Goal: Task Accomplishment & Management: Manage account settings

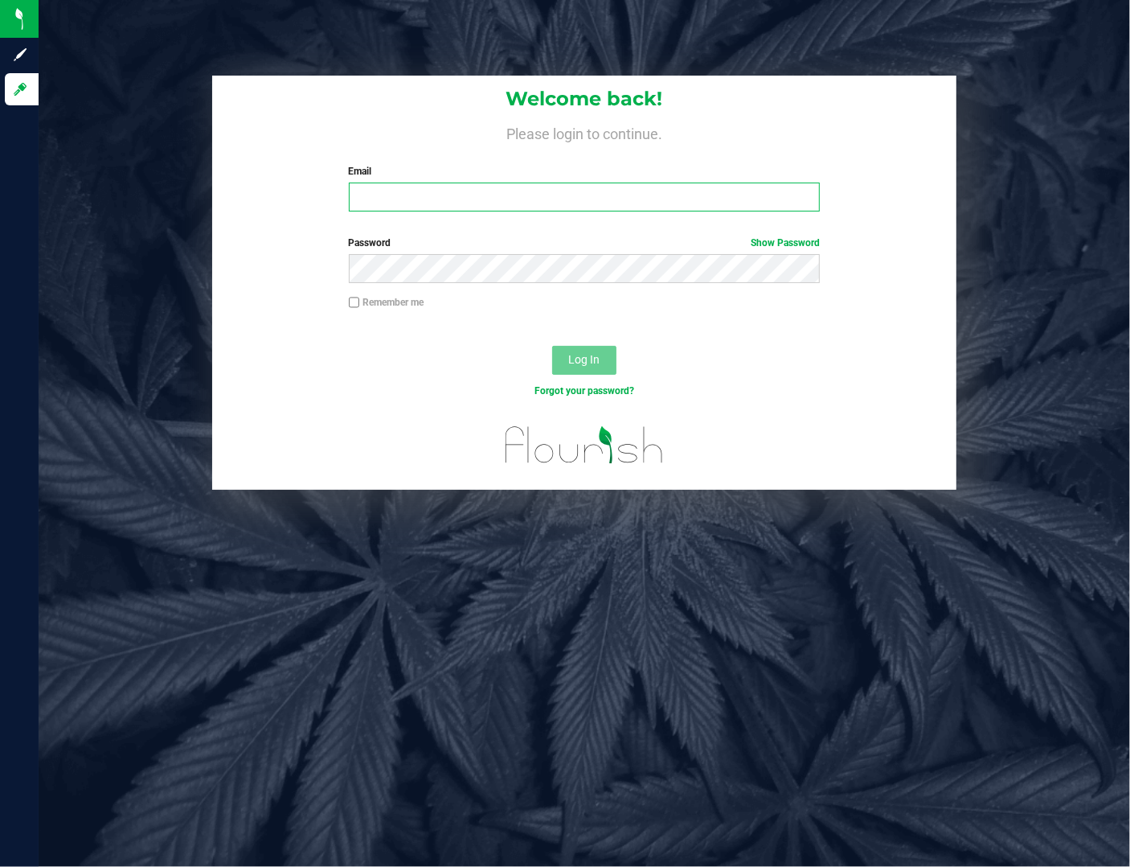
click at [430, 199] on input "Email" at bounding box center [585, 196] width 472 height 29
type input "[EMAIL_ADDRESS][DOMAIN_NAME]"
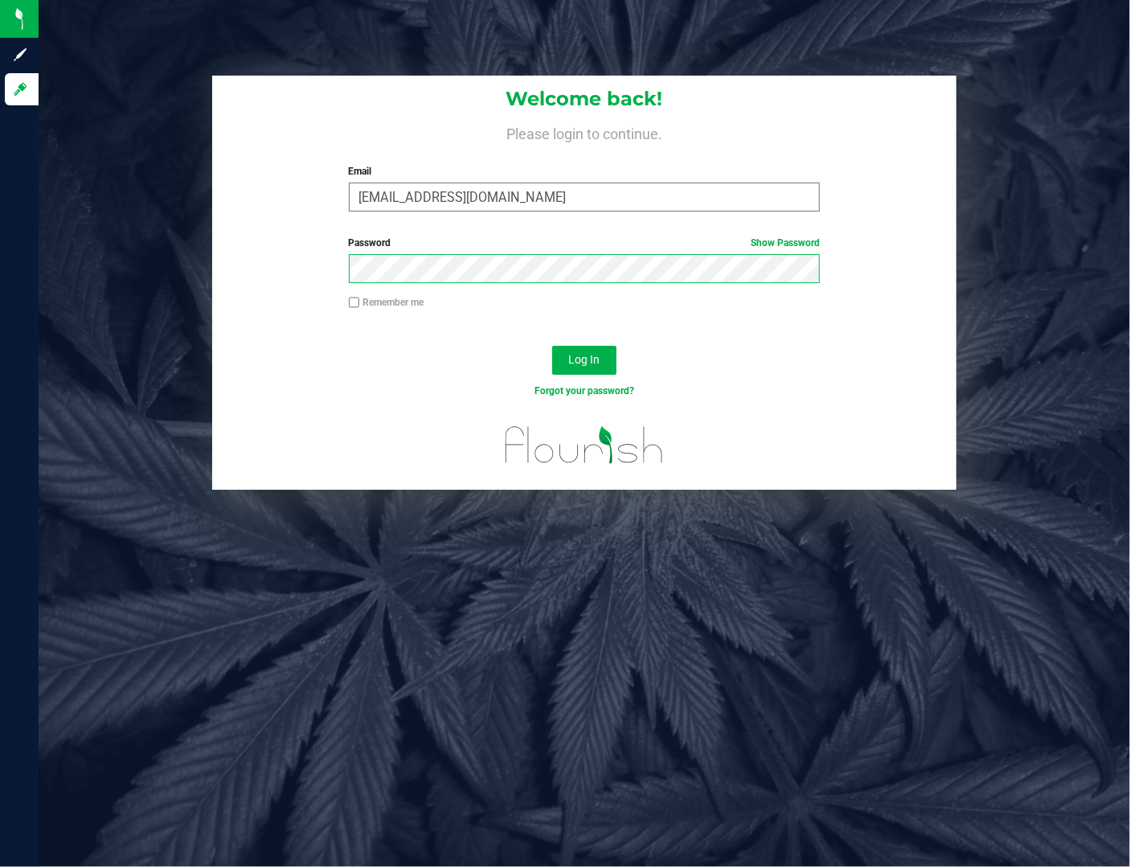
click at [552, 346] on button "Log In" at bounding box center [584, 360] width 64 height 29
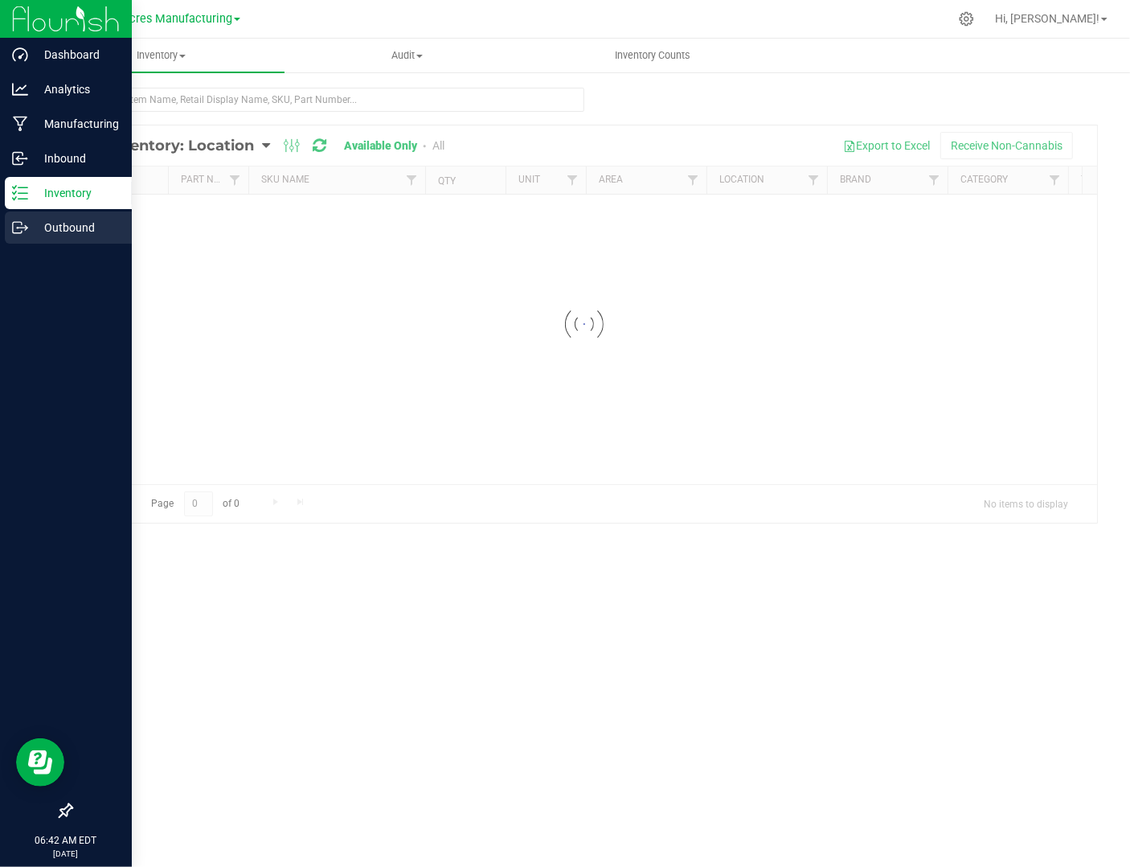
click at [61, 233] on p "Outbound" at bounding box center [76, 227] width 96 height 19
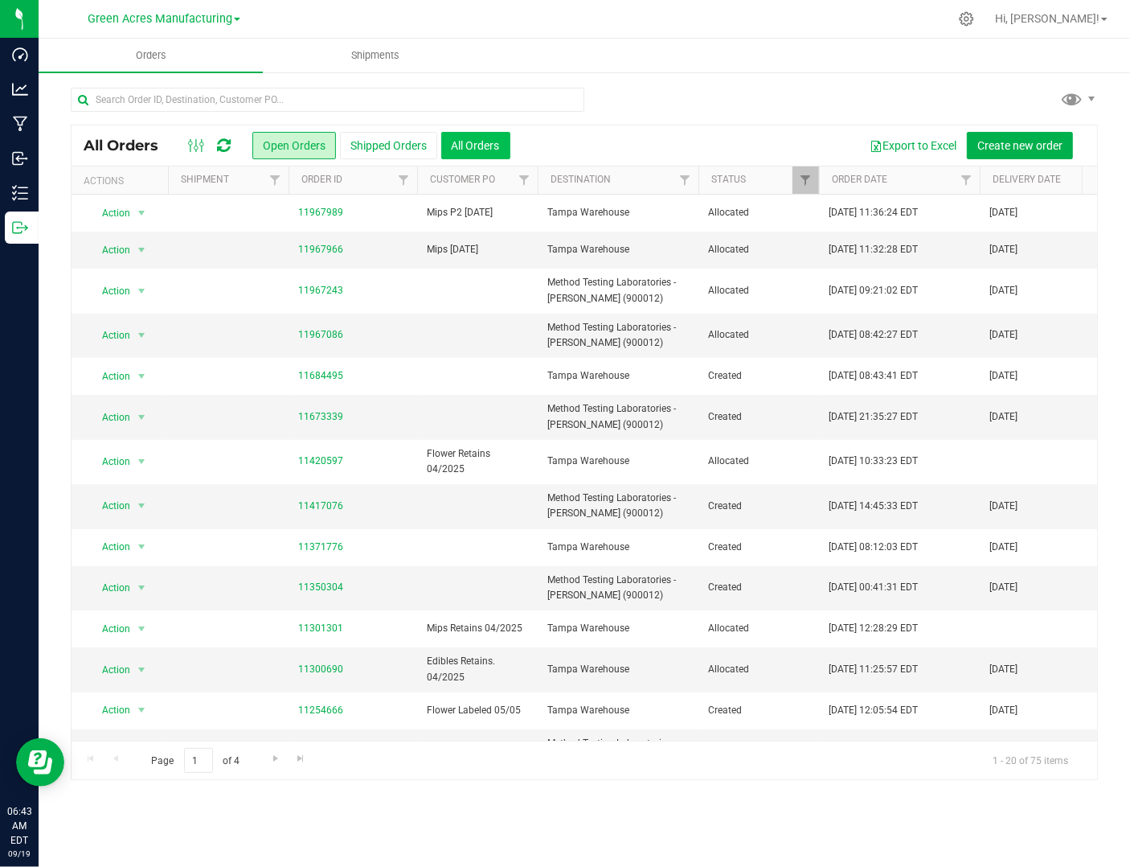
click at [466, 137] on button "All Orders" at bounding box center [475, 145] width 69 height 27
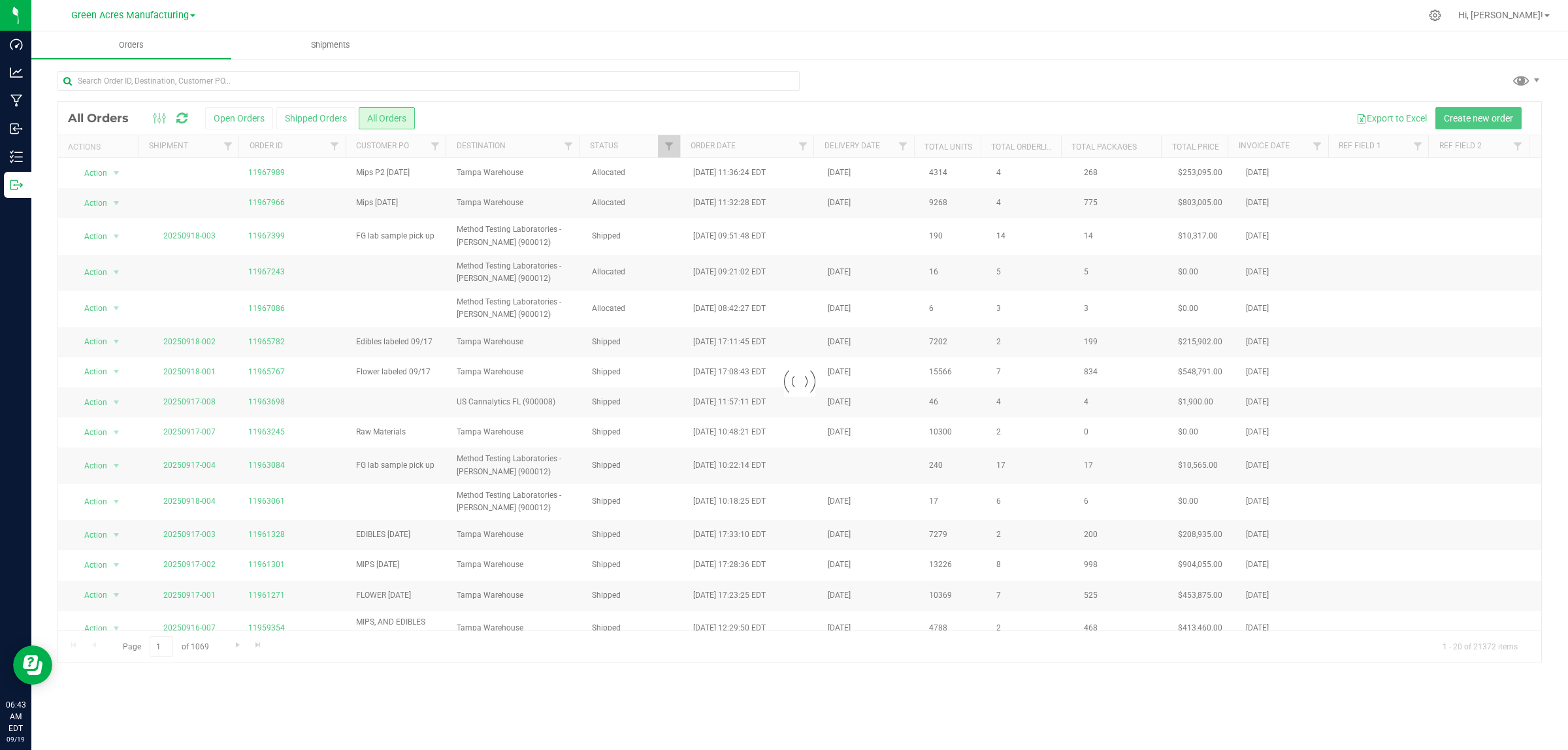
click at [242, 118] on div at bounding box center [800, 381] width 1483 height 560
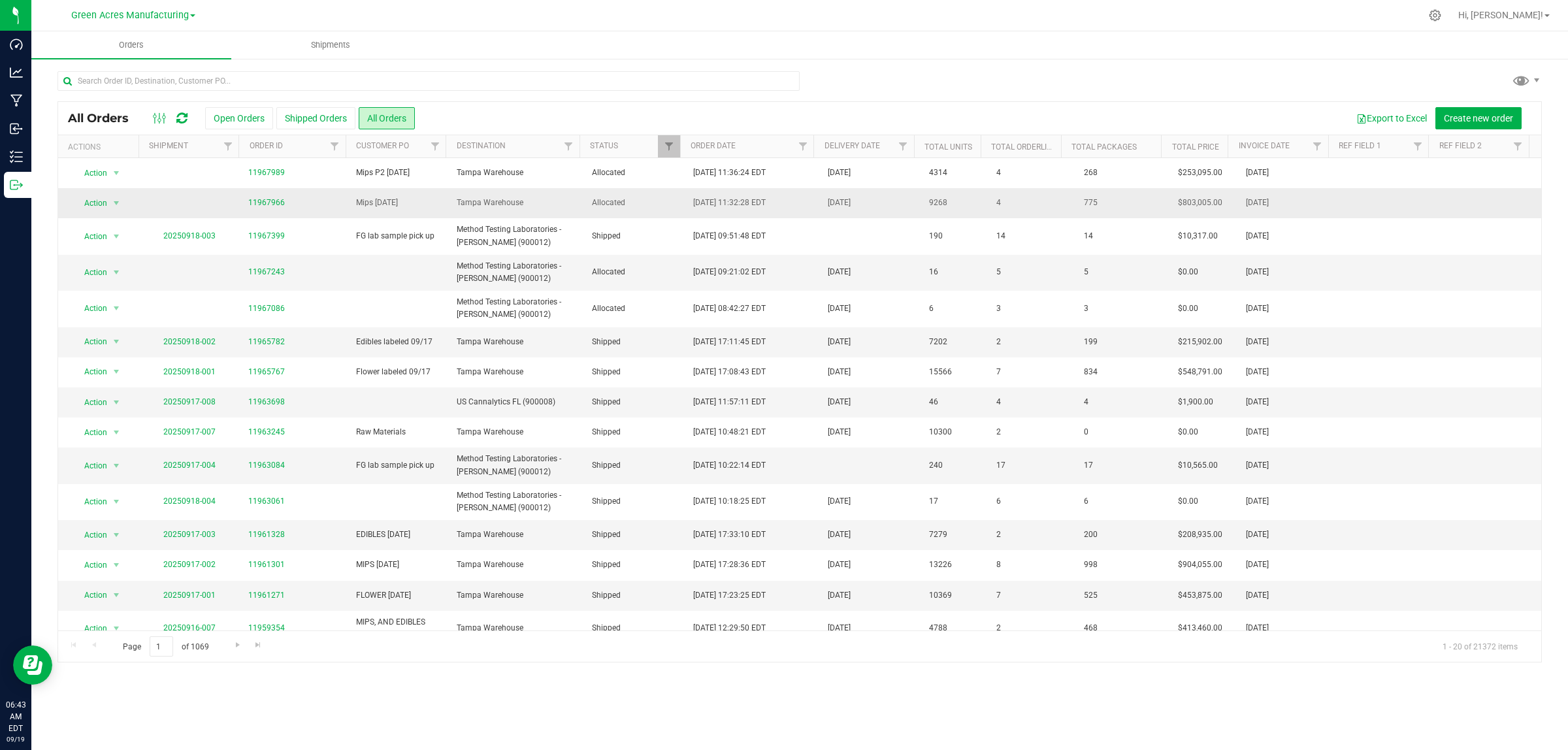
click at [562, 208] on span "Tampa Warehouse" at bounding box center [516, 202] width 119 height 12
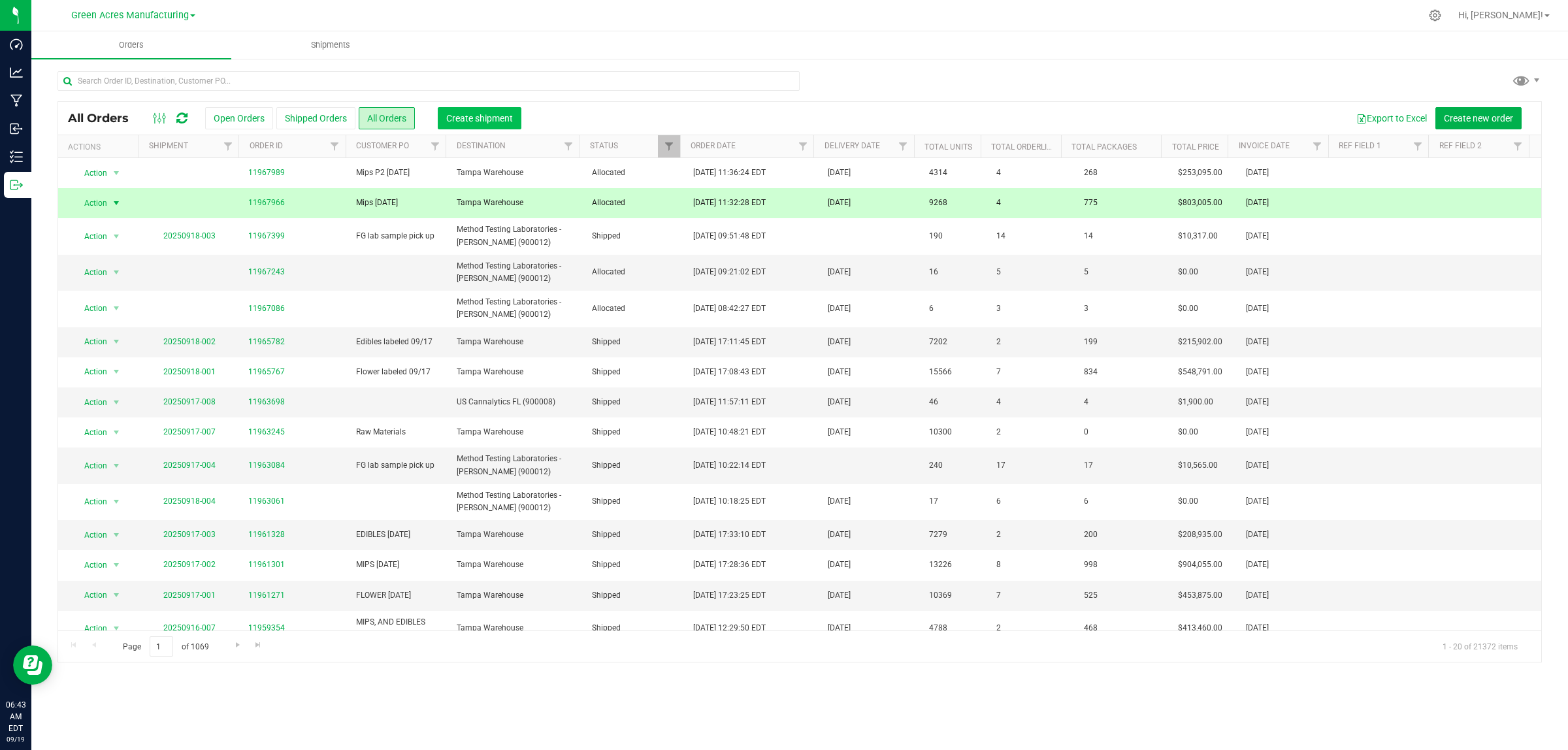
click at [510, 110] on button "Create shipment" at bounding box center [480, 118] width 84 height 22
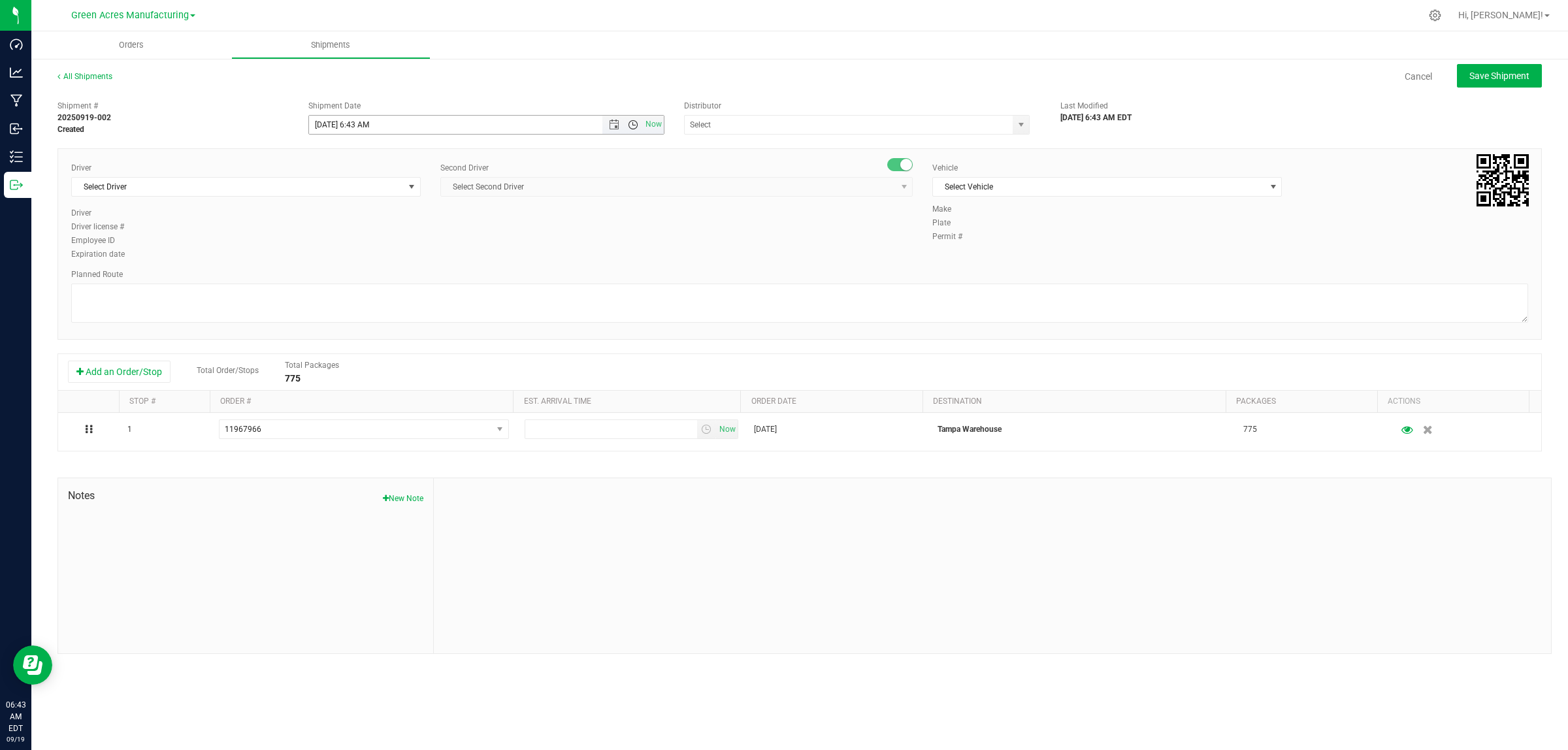
click at [637, 123] on span "Open the time view" at bounding box center [633, 124] width 11 height 11
click at [433, 187] on li "7:00 PM" at bounding box center [485, 192] width 354 height 17
click at [918, 126] on span "select" at bounding box center [1021, 124] width 16 height 19
drag, startPoint x: 108, startPoint y: 115, endPoint x: 46, endPoint y: 116, distance: 62.0
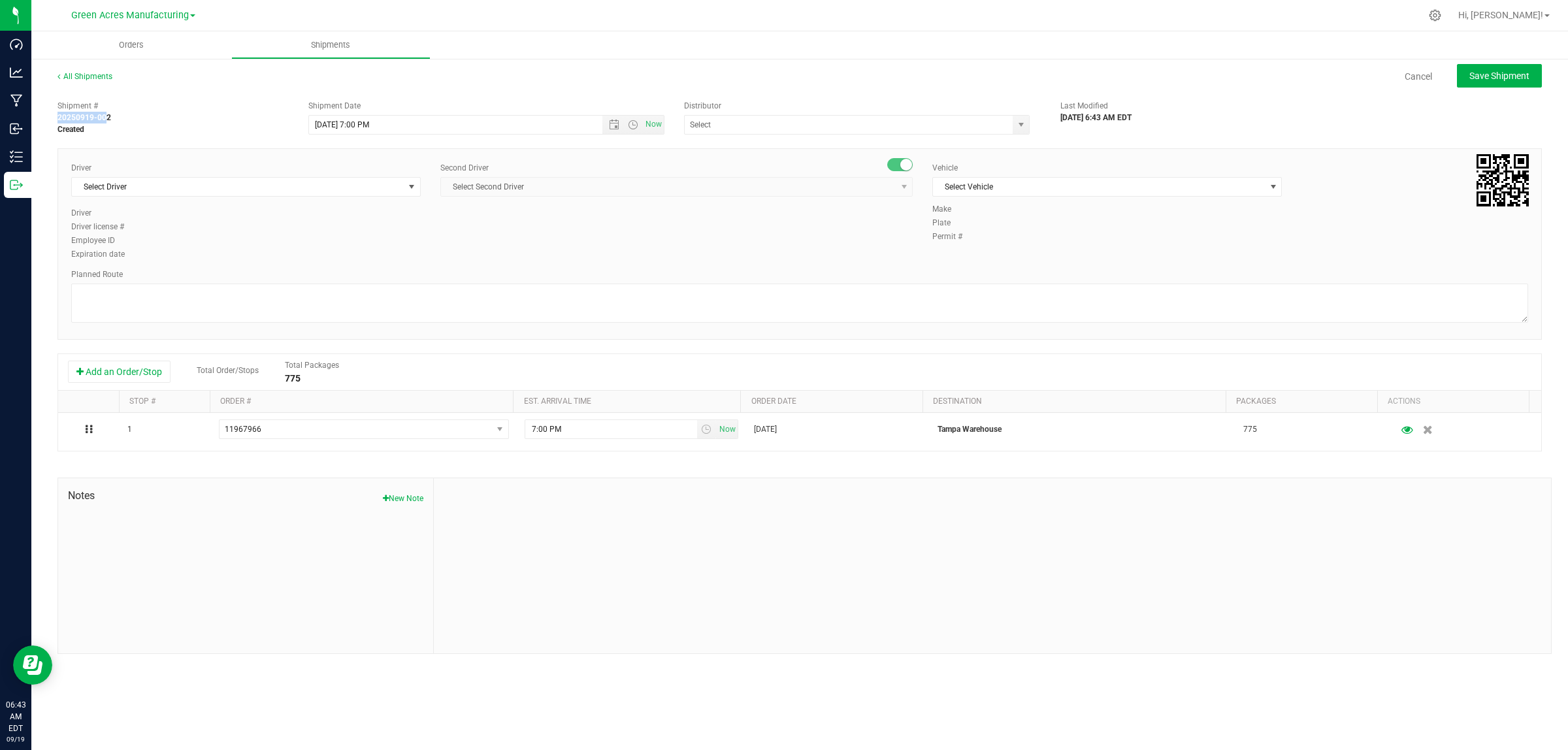
click at [46, 116] on div "All Shipments Cancel Save Shipment Shipment # 20250919-002 Created Shipment Dat…" at bounding box center [800, 362] width 1537 height 609
click at [61, 116] on strong "20250919-002" at bounding box center [85, 117] width 54 height 9
drag, startPoint x: 56, startPoint y: 118, endPoint x: 124, endPoint y: 111, distance: 68.4
click at [124, 111] on div "Shipment # 20250919-002 Created" at bounding box center [173, 117] width 251 height 35
copy strong "20250919-002"
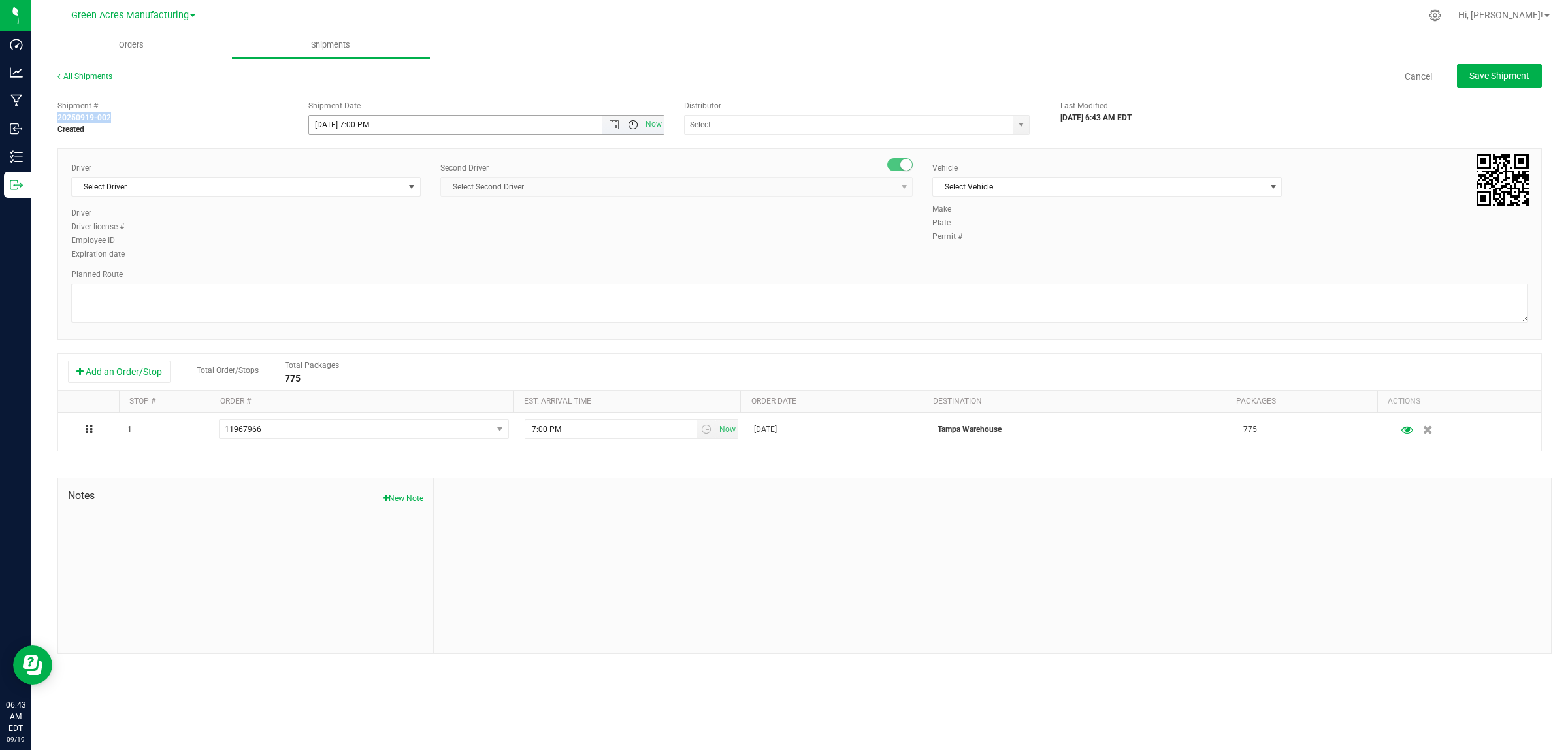
click at [635, 126] on span "Open the time view" at bounding box center [633, 124] width 11 height 11
click at [506, 220] on li "8:00 PM" at bounding box center [485, 226] width 354 height 17
type input "9/19/2025 8:00 PM"
click at [918, 125] on span "select" at bounding box center [1021, 124] width 11 height 11
type input "Tampa Warehouse"
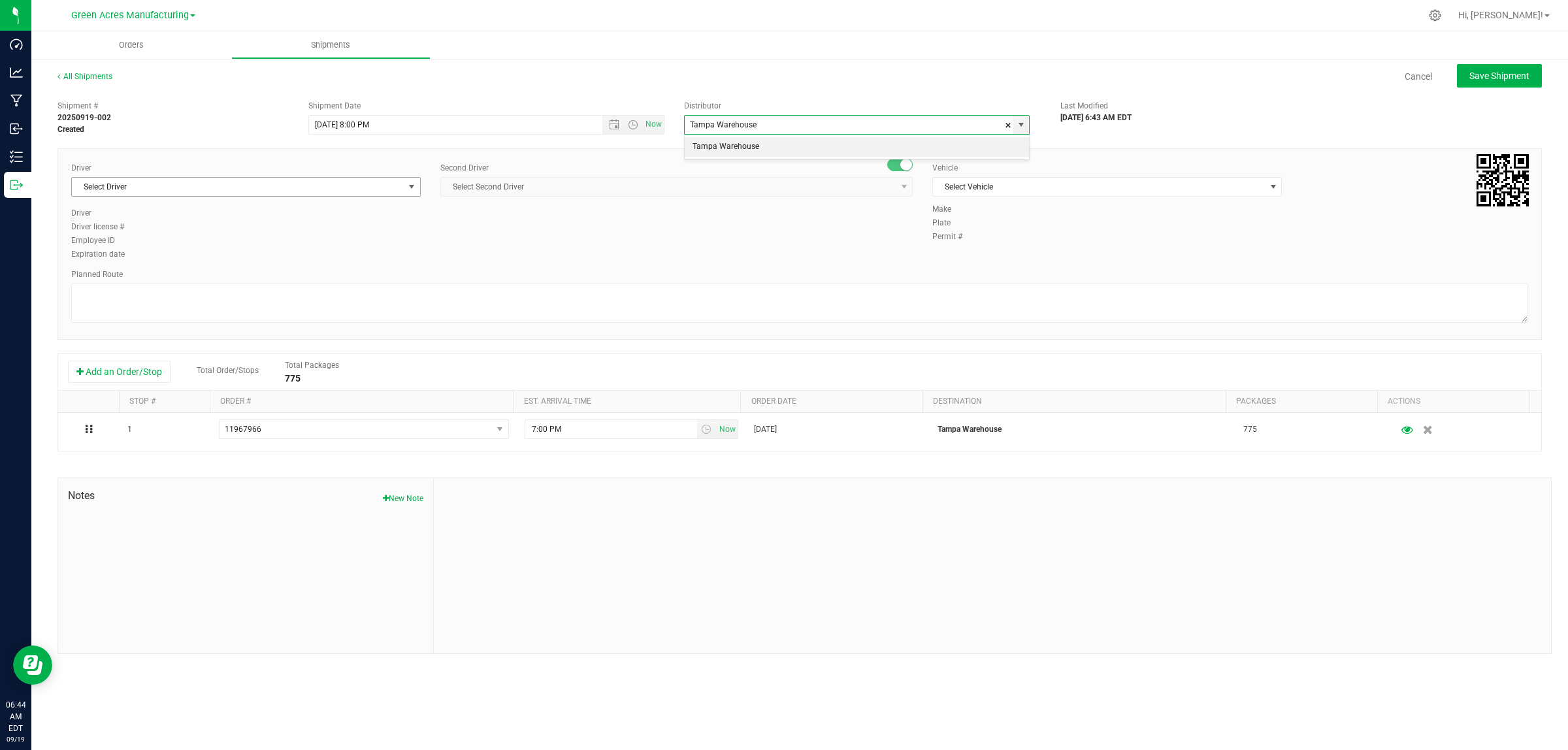
click at [411, 184] on span "select" at bounding box center [411, 186] width 11 height 11
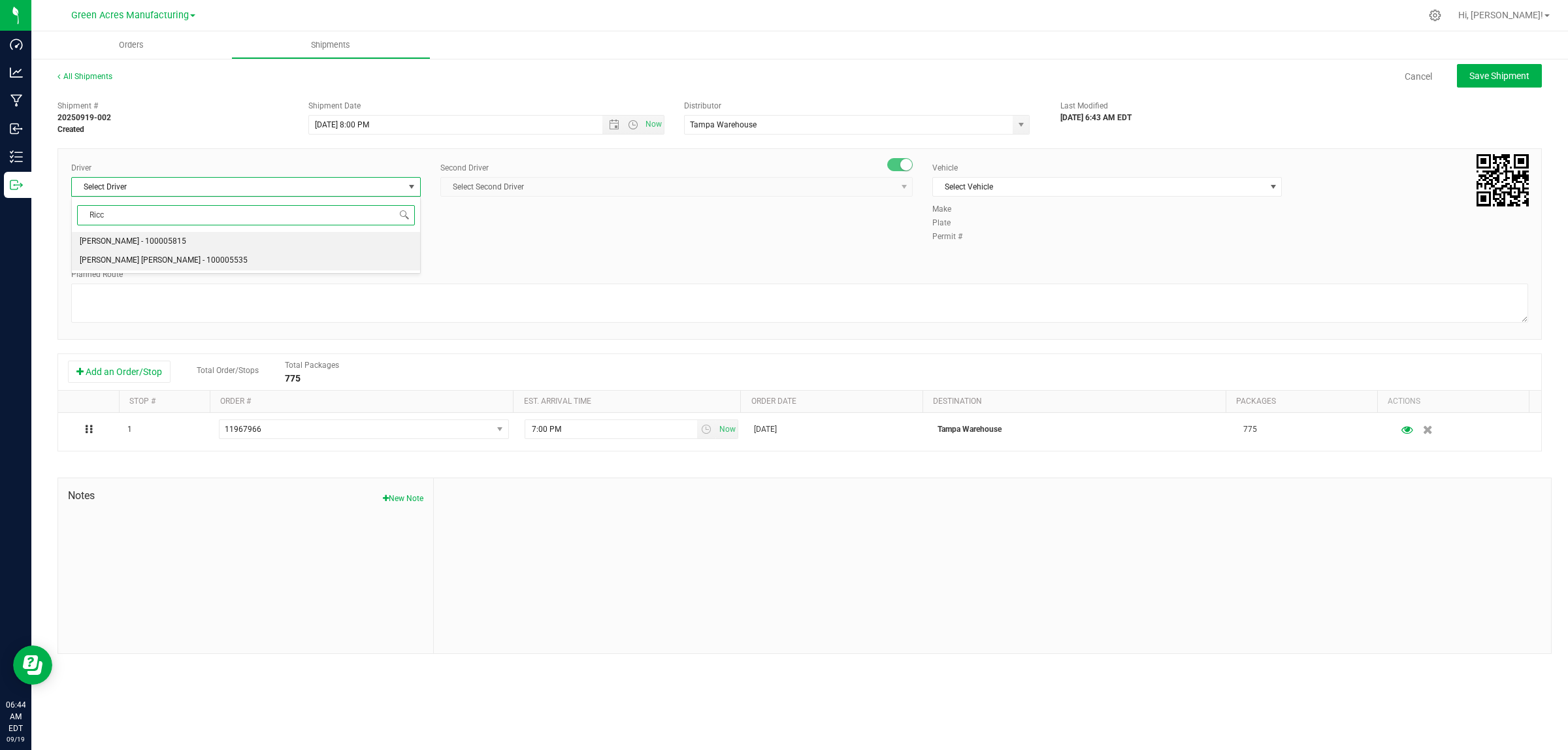
click at [305, 262] on li "Riccardo Young Reyes - 100005535" at bounding box center [245, 261] width 348 height 20
type input "Ricc"
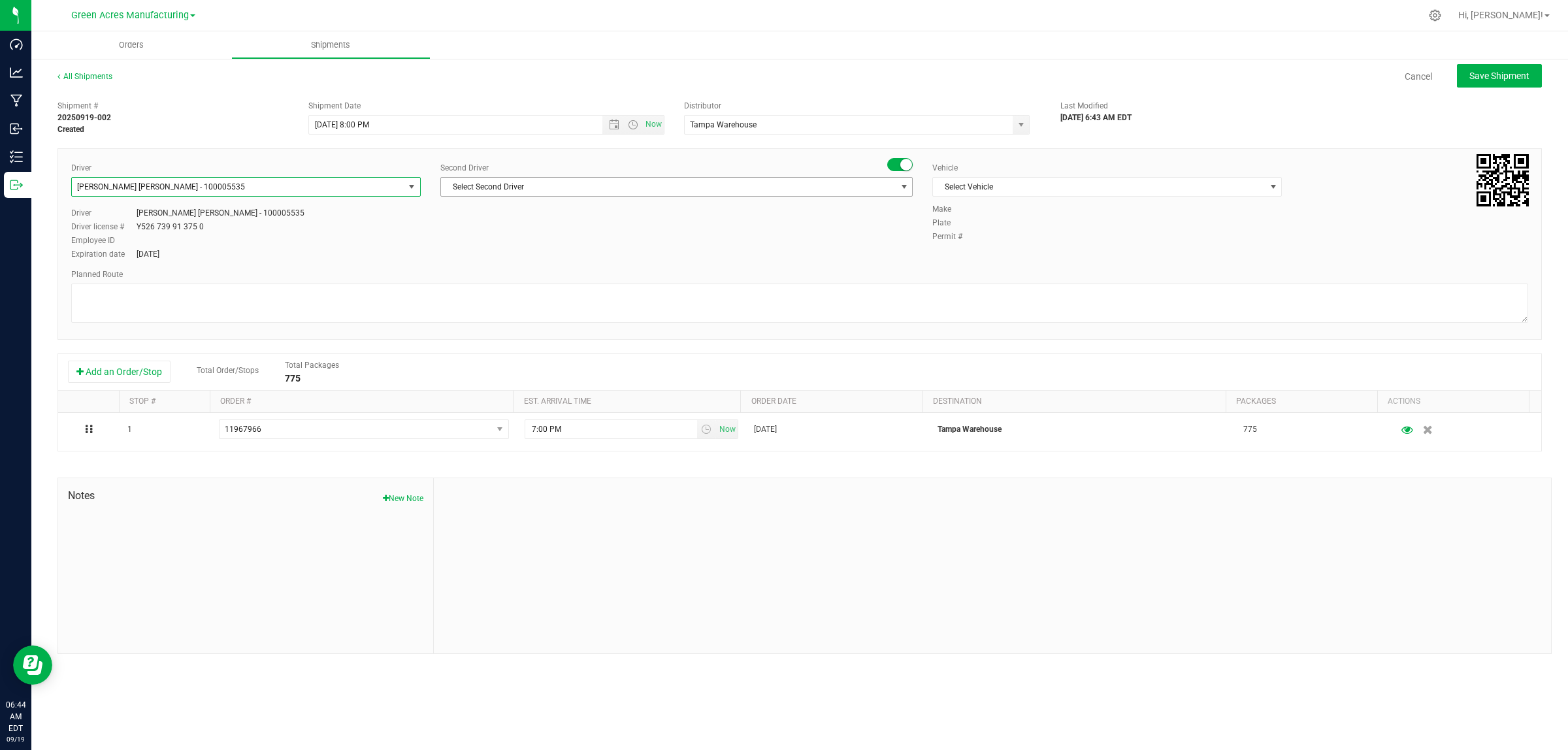
click at [893, 186] on span "Select Second Driver" at bounding box center [669, 187] width 455 height 19
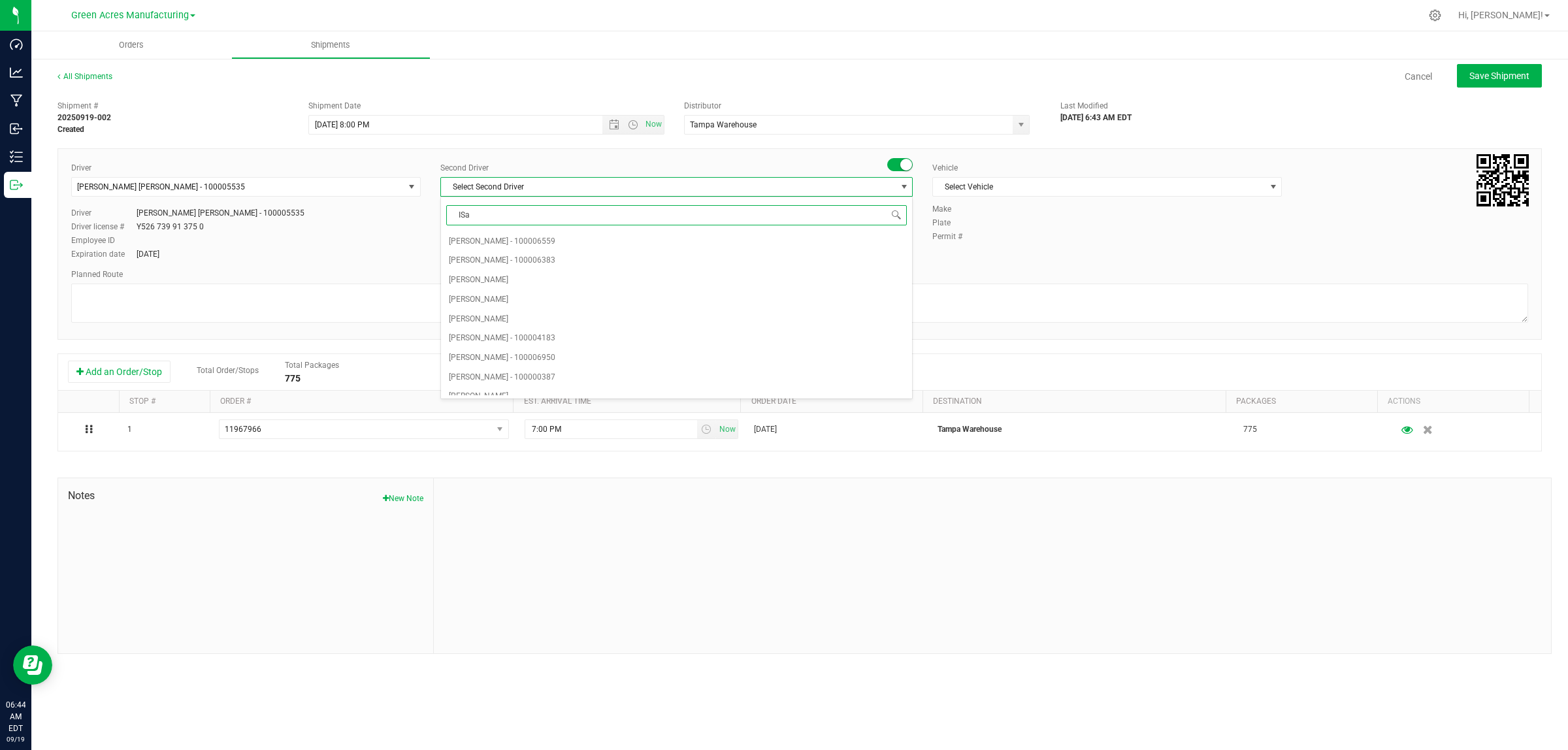
type input "ISaa"
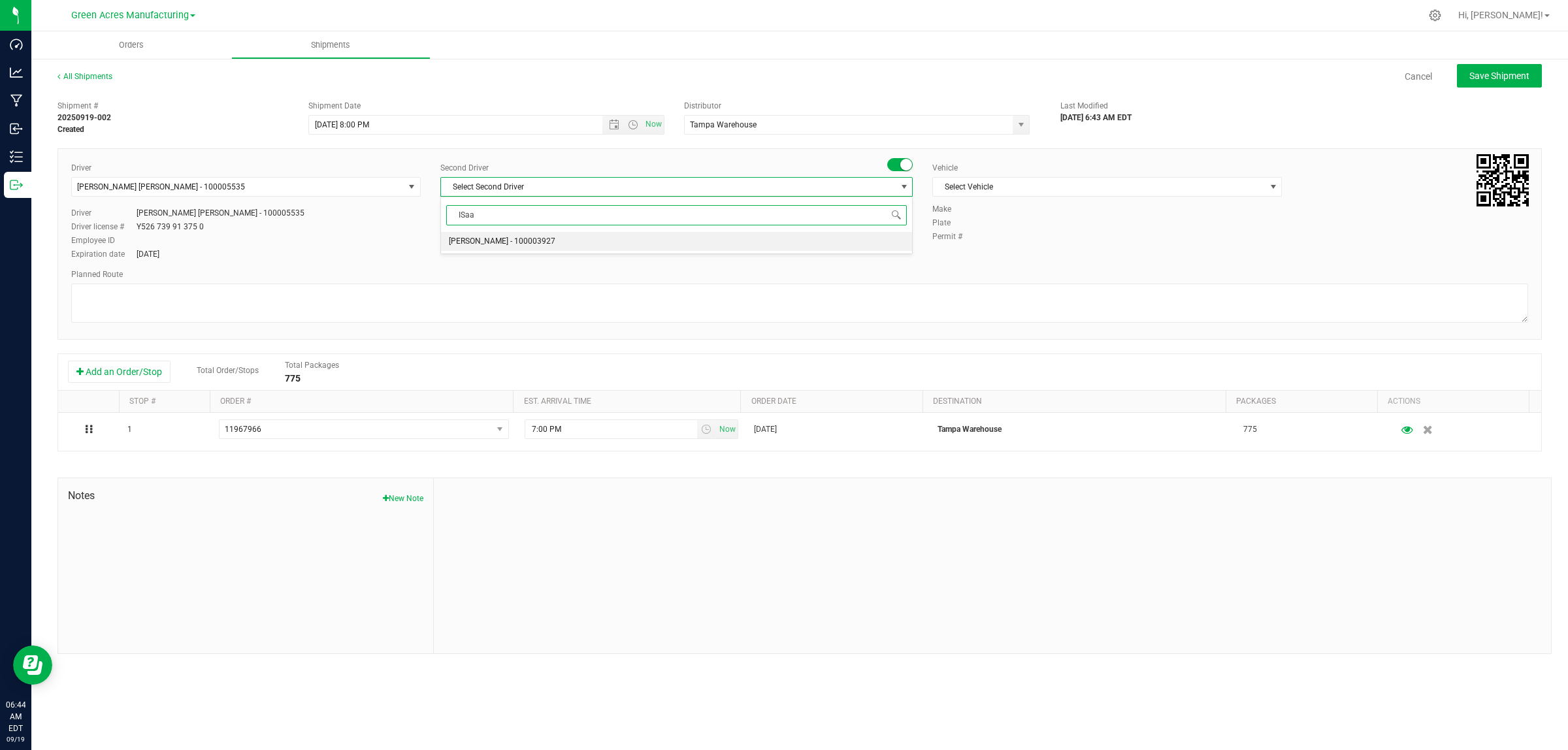
click at [883, 241] on li "Isaac Nunez Collado - 100003927" at bounding box center [677, 241] width 471 height 20
click at [918, 190] on span "Select Vehicle" at bounding box center [1099, 187] width 332 height 19
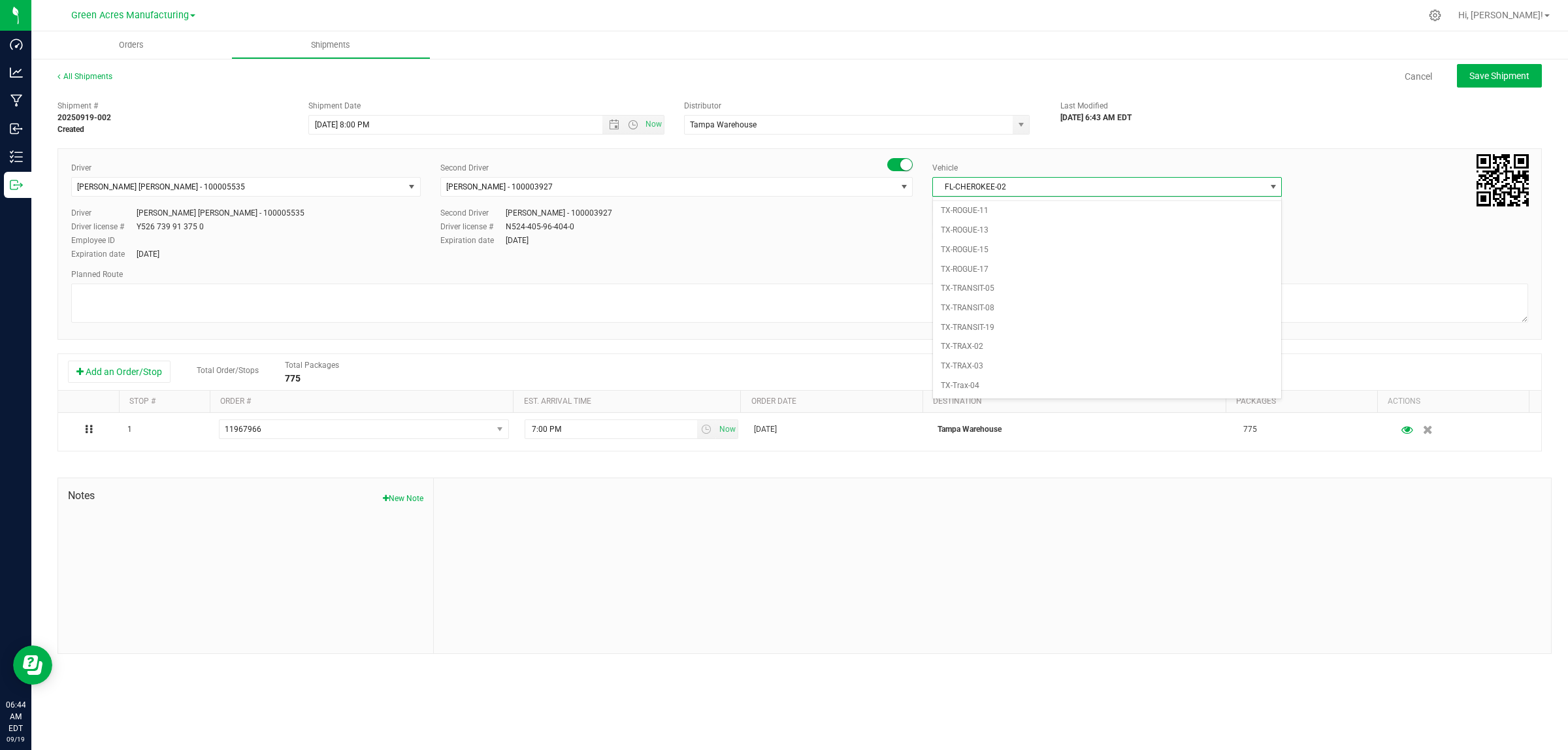
scroll to position [970, 0]
click at [918, 201] on li "FL_TP_Hino-02" at bounding box center [1107, 191] width 348 height 20
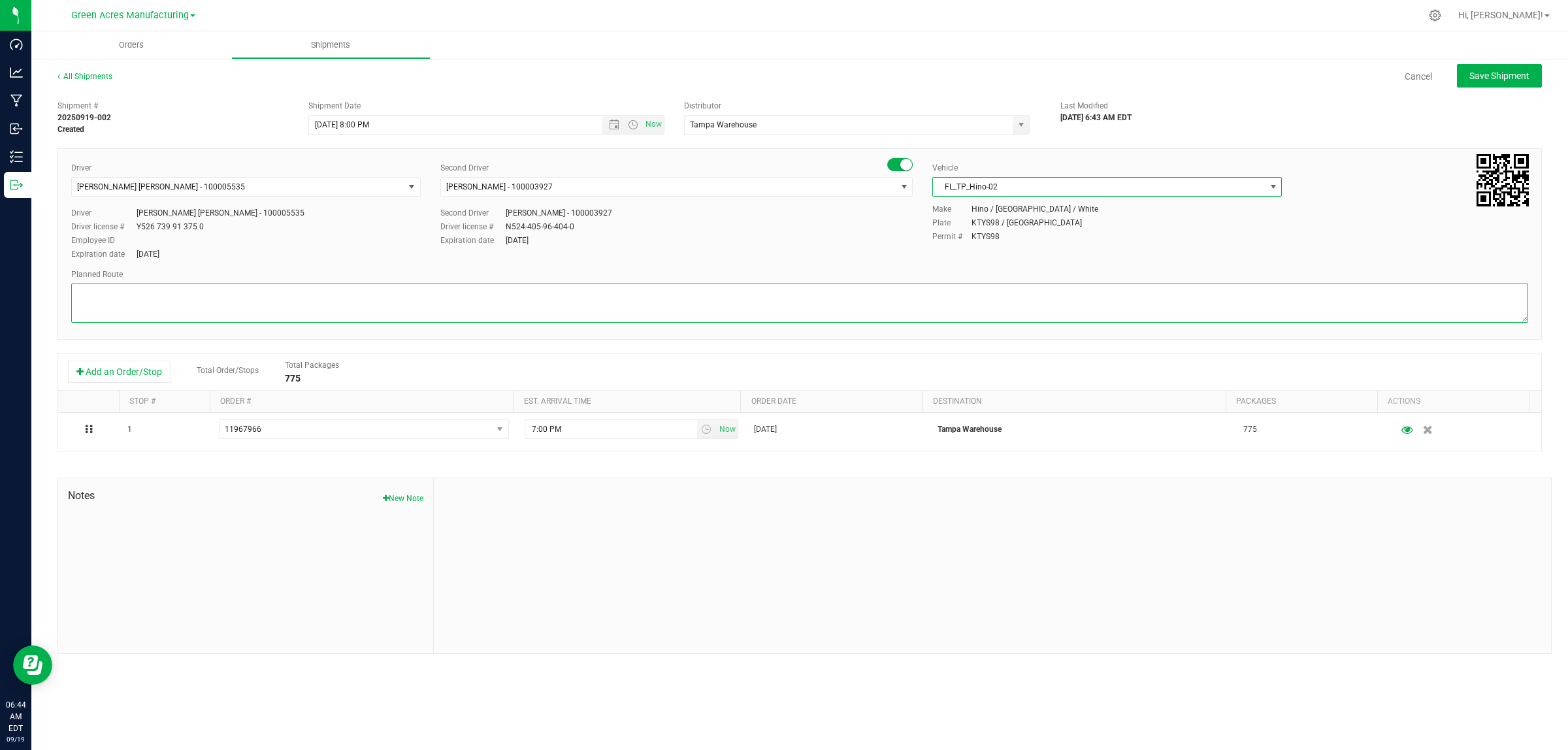
click at [918, 307] on textarea at bounding box center [800, 303] width 1457 height 39
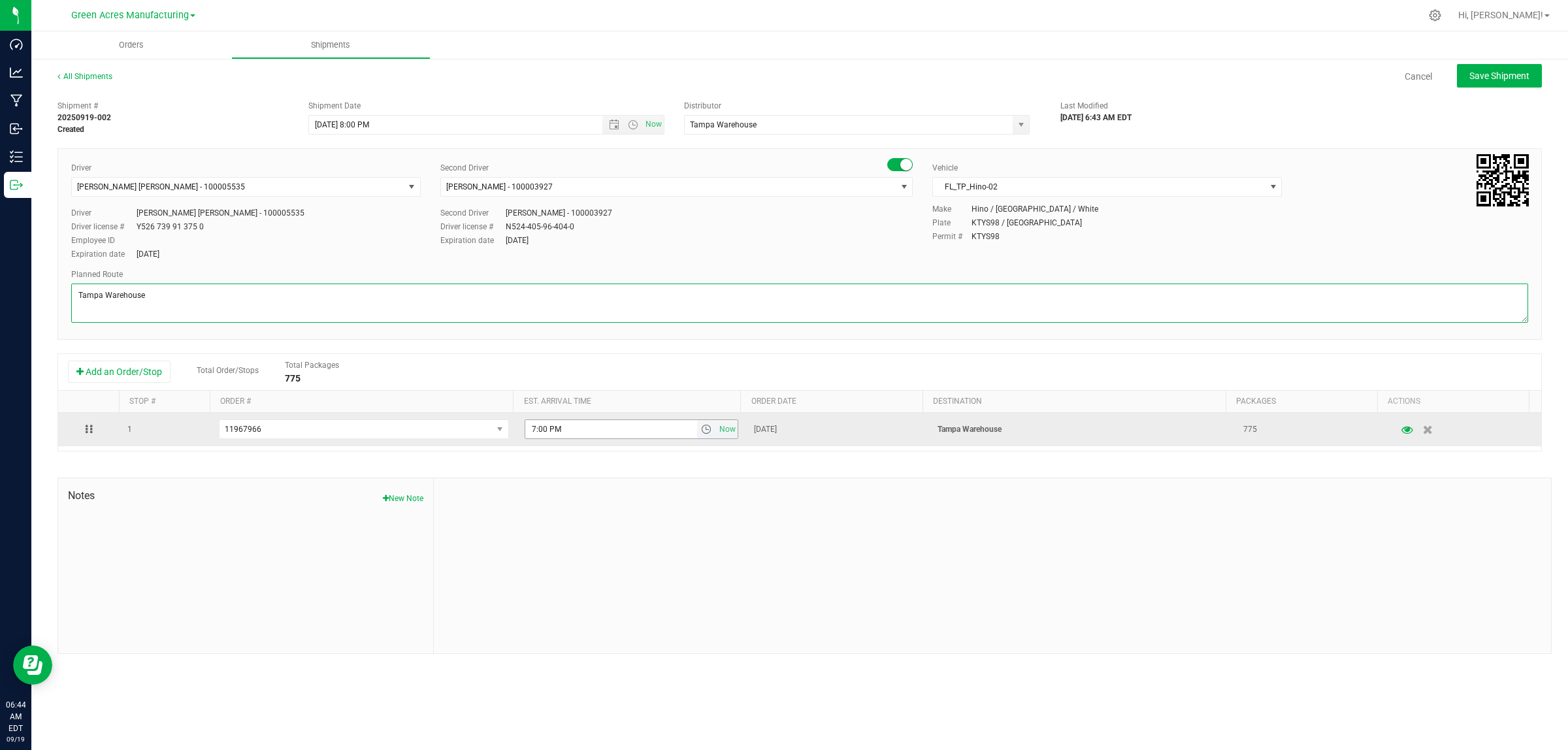
click at [701, 430] on span "select" at bounding box center [706, 429] width 11 height 11
type textarea "Tampa Warehouse"
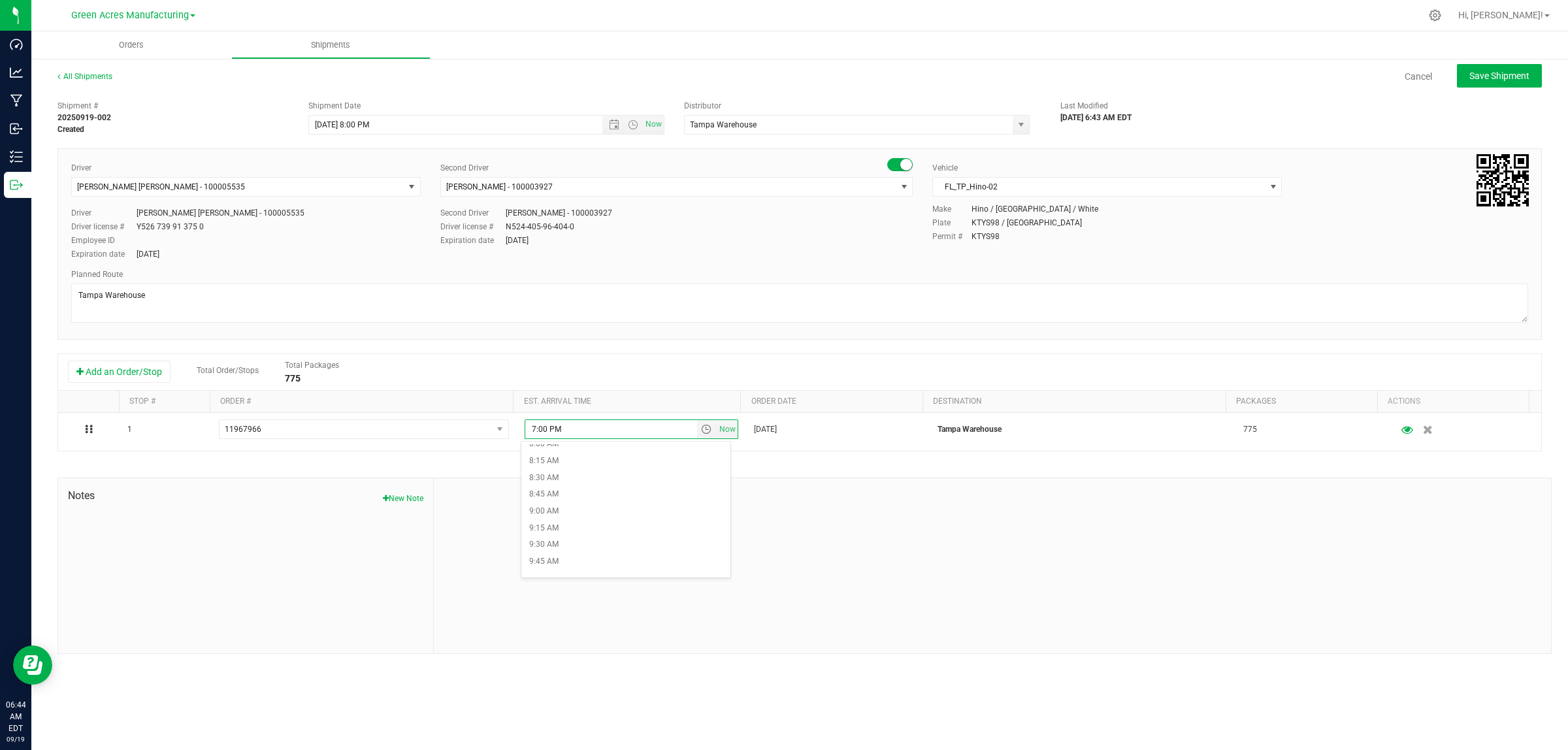
scroll to position [653, 0]
click at [648, 533] on li "11:00 AM" at bounding box center [626, 538] width 209 height 17
click at [757, 255] on div "Driver Riccardo Young Reyes - 100005535 Select Driver Kaleb Ricci - 100005815 R…" at bounding box center [800, 211] width 1477 height 100
click at [918, 71] on span "Save Shipment" at bounding box center [1500, 76] width 60 height 11
type input "9/20/2025 12:00 AM"
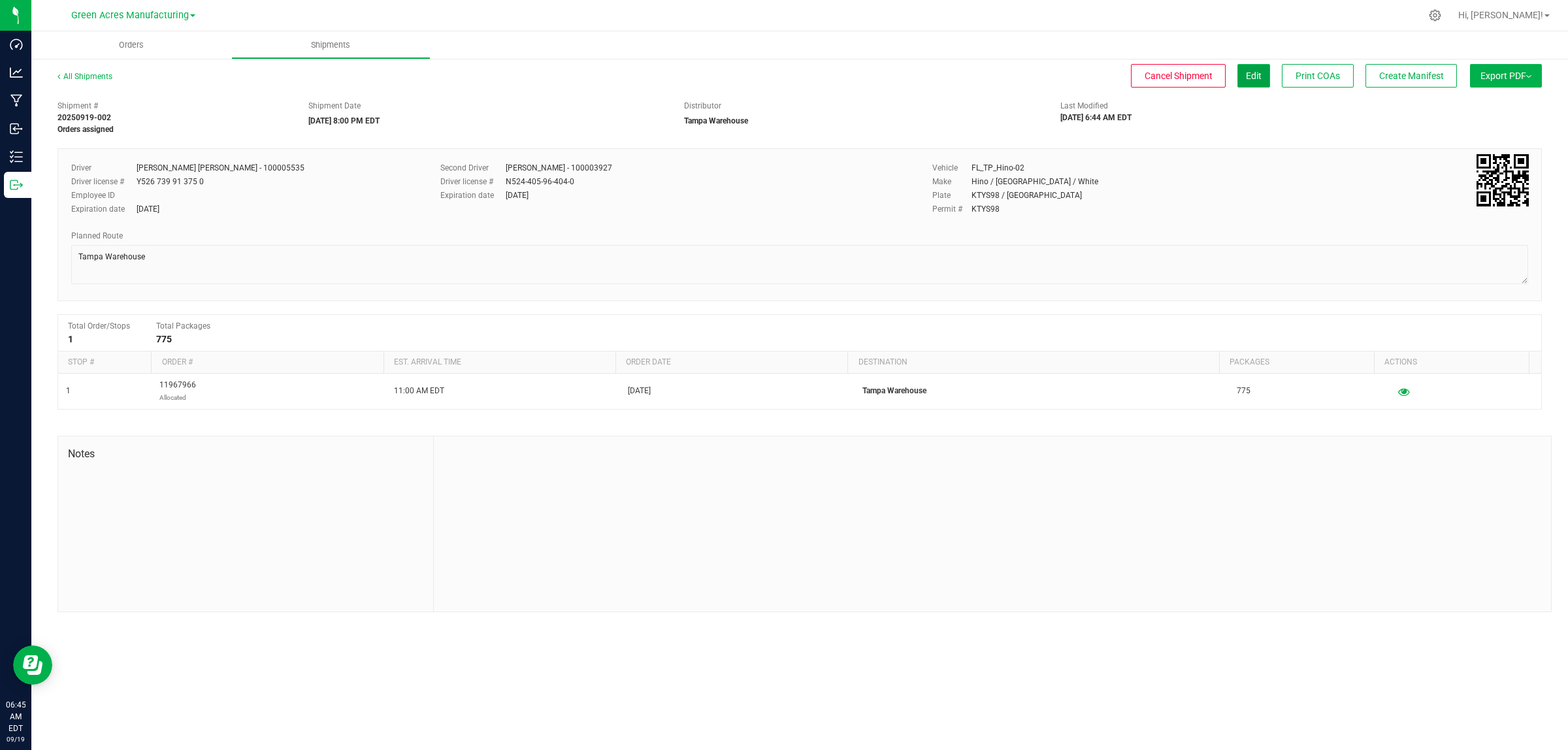
click at [918, 83] on button "Edit" at bounding box center [1254, 76] width 33 height 24
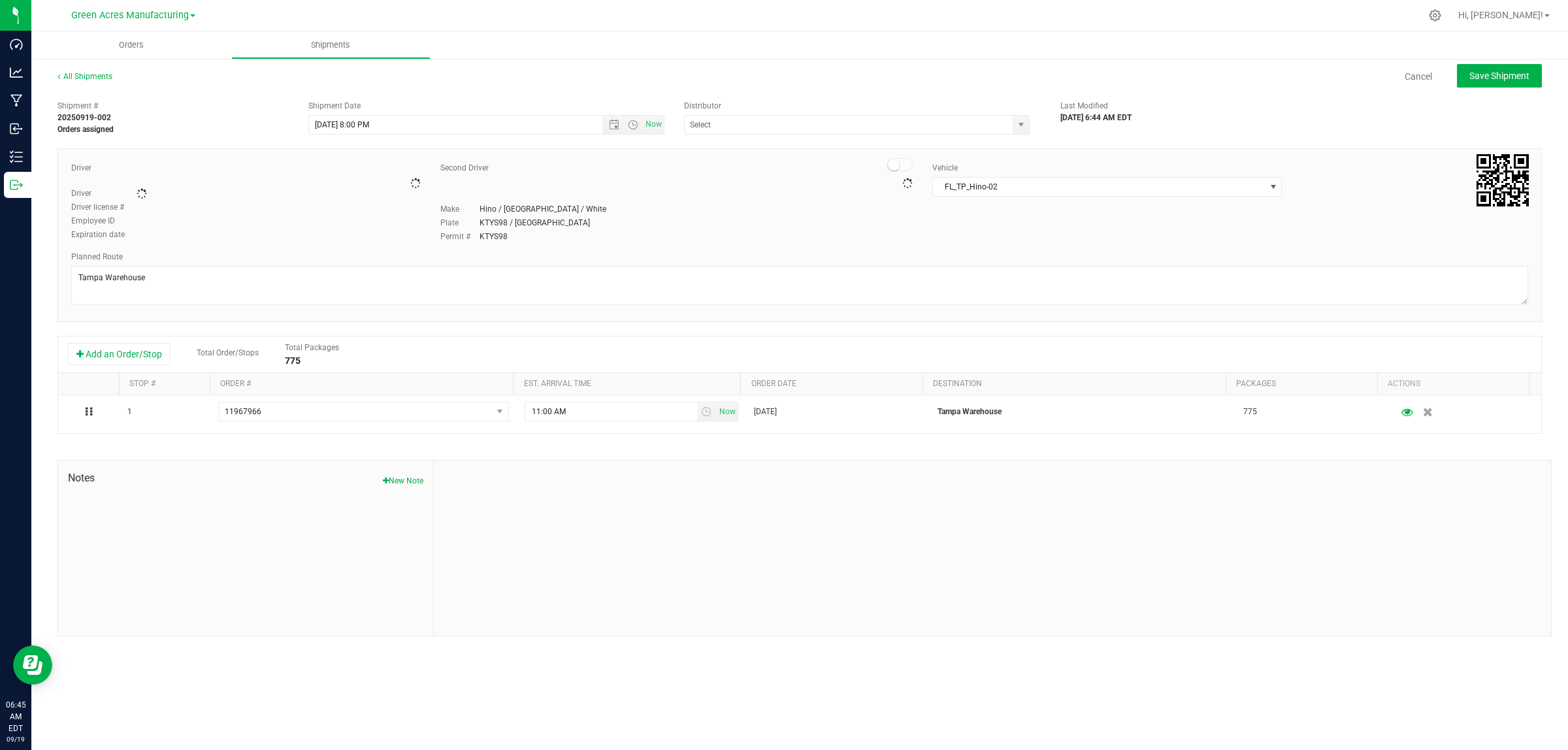
type input "Tampa Warehouse"
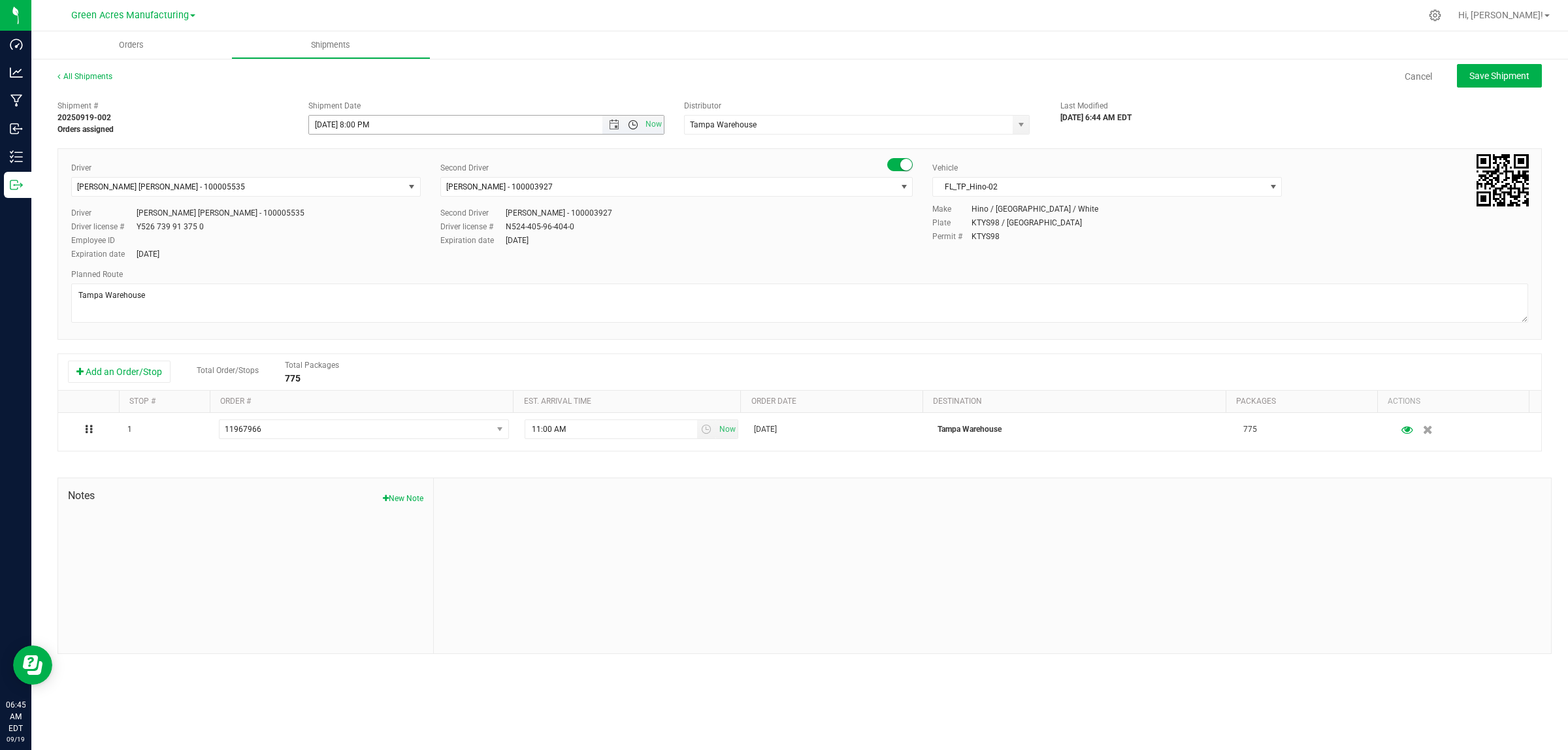
click at [632, 128] on span "Open the time view" at bounding box center [633, 124] width 11 height 11
click at [402, 184] on li "8:00 AM" at bounding box center [485, 188] width 354 height 17
click at [918, 72] on span "Save Shipment" at bounding box center [1500, 76] width 60 height 11
type input "9/19/2025 12:00 PM"
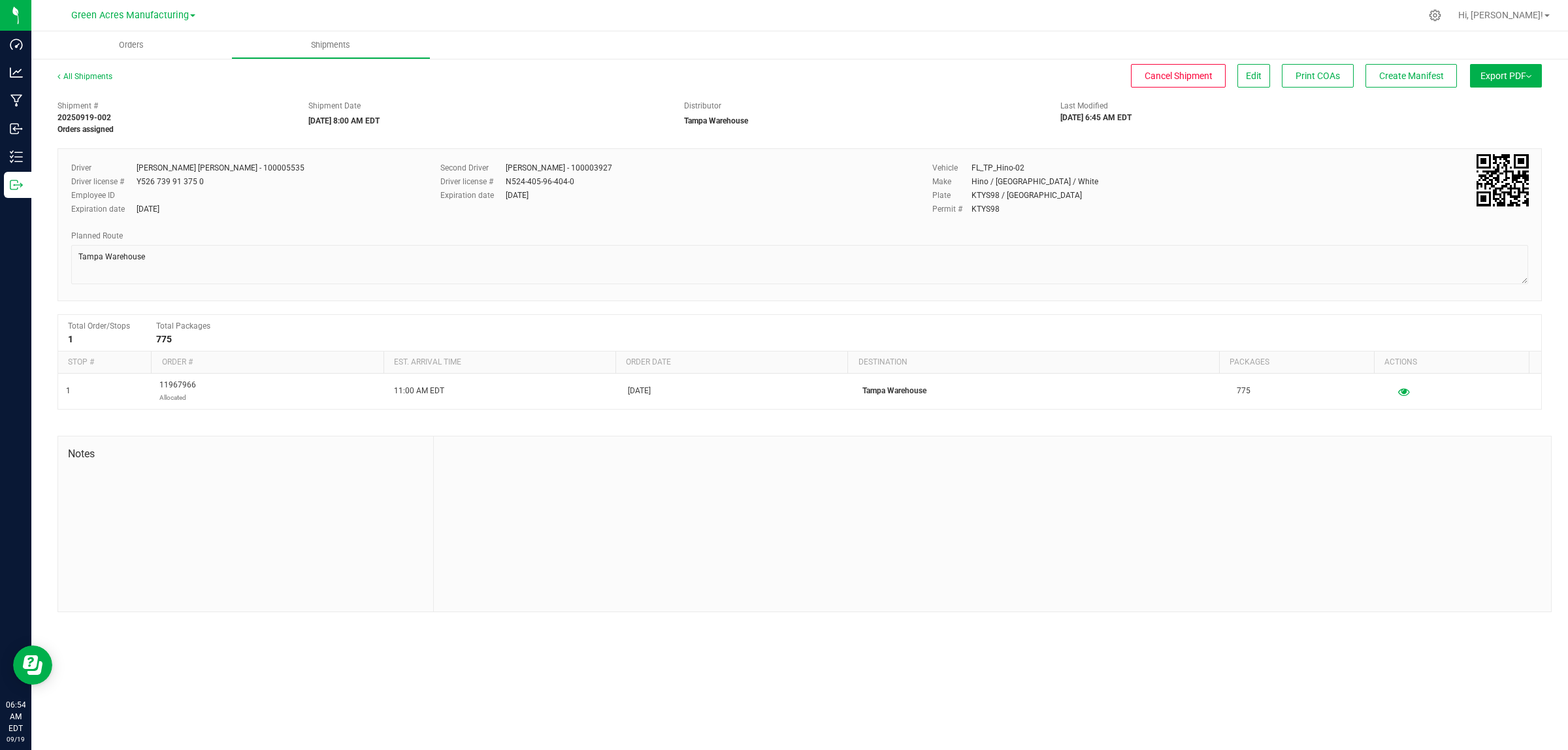
click at [918, 80] on div "Cancel Shipment Edit Print COAs Create Manifest" at bounding box center [796, 76] width 1321 height 24
click at [918, 77] on span "Edit" at bounding box center [1253, 76] width 15 height 11
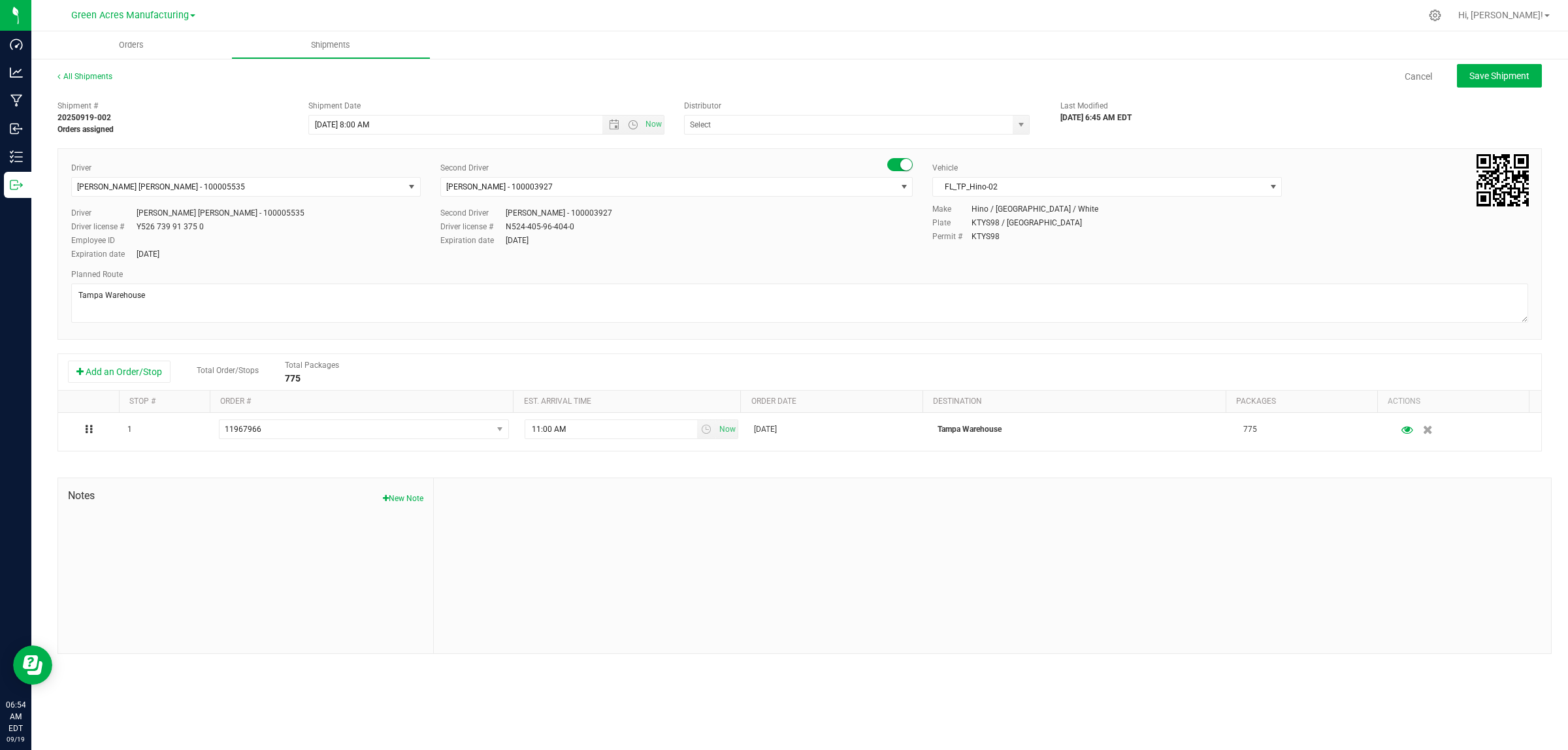
type input "Tampa Warehouse"
click at [904, 190] on span "select" at bounding box center [904, 186] width 11 height 11
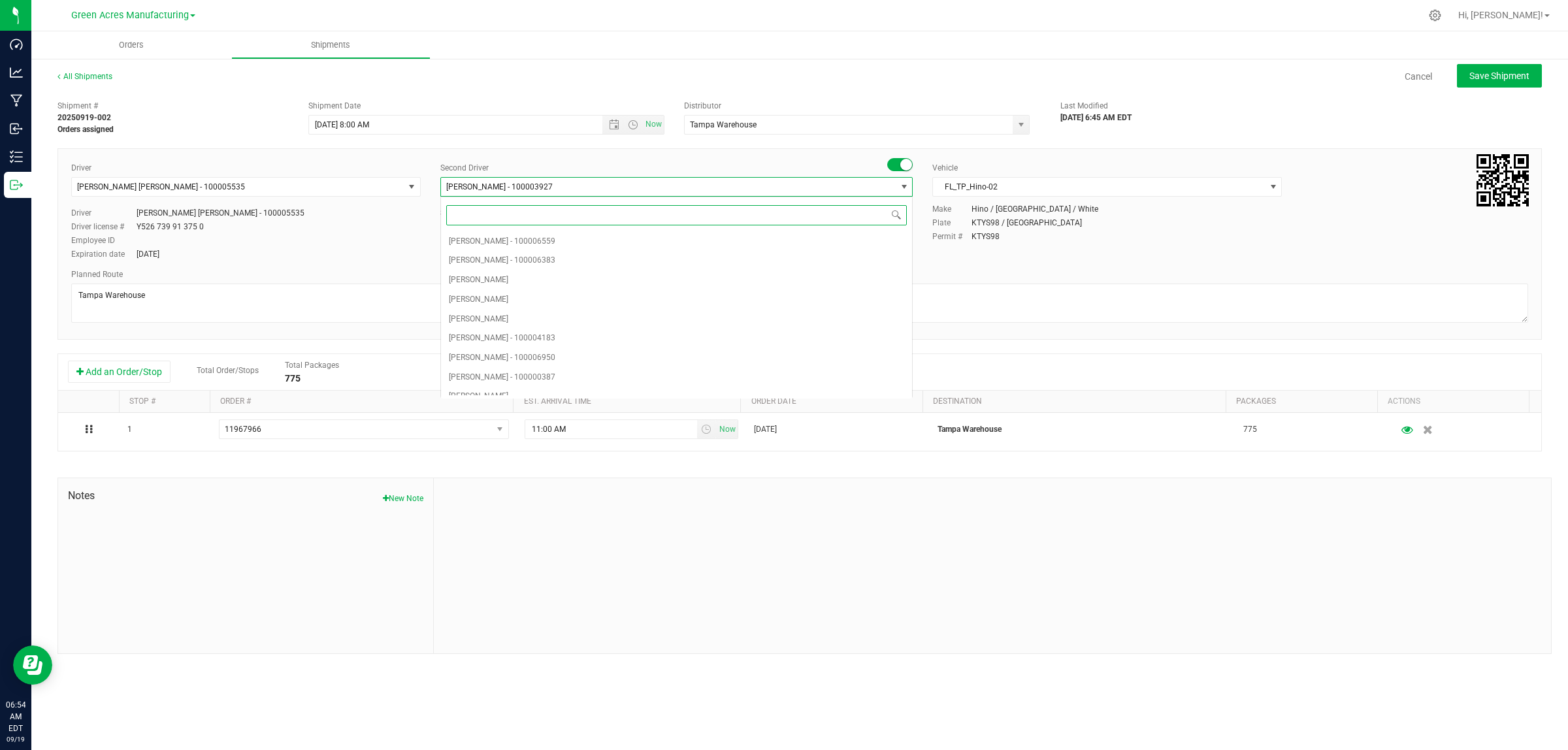
scroll to position [3310, 0]
type input "eri"
click at [885, 240] on li "Eric Corbitt - 100000363" at bounding box center [677, 241] width 471 height 20
click at [918, 183] on span "FL_TP_Hino-02" at bounding box center [1099, 187] width 332 height 19
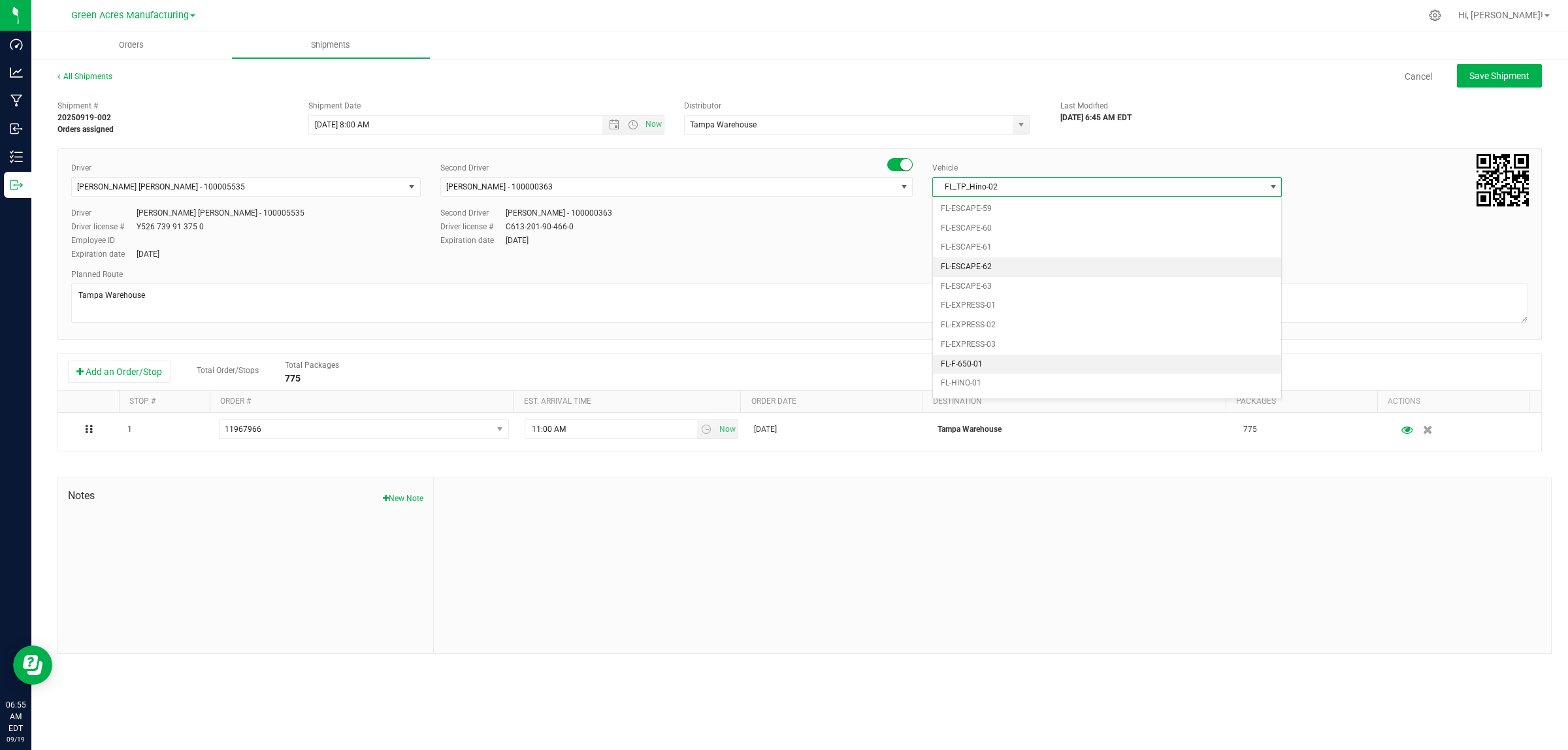
scroll to position [292, 0]
click at [918, 277] on li "FL-F-650-01" at bounding box center [1107, 267] width 348 height 20
click at [918, 74] on span "Save Shipment" at bounding box center [1500, 76] width 60 height 11
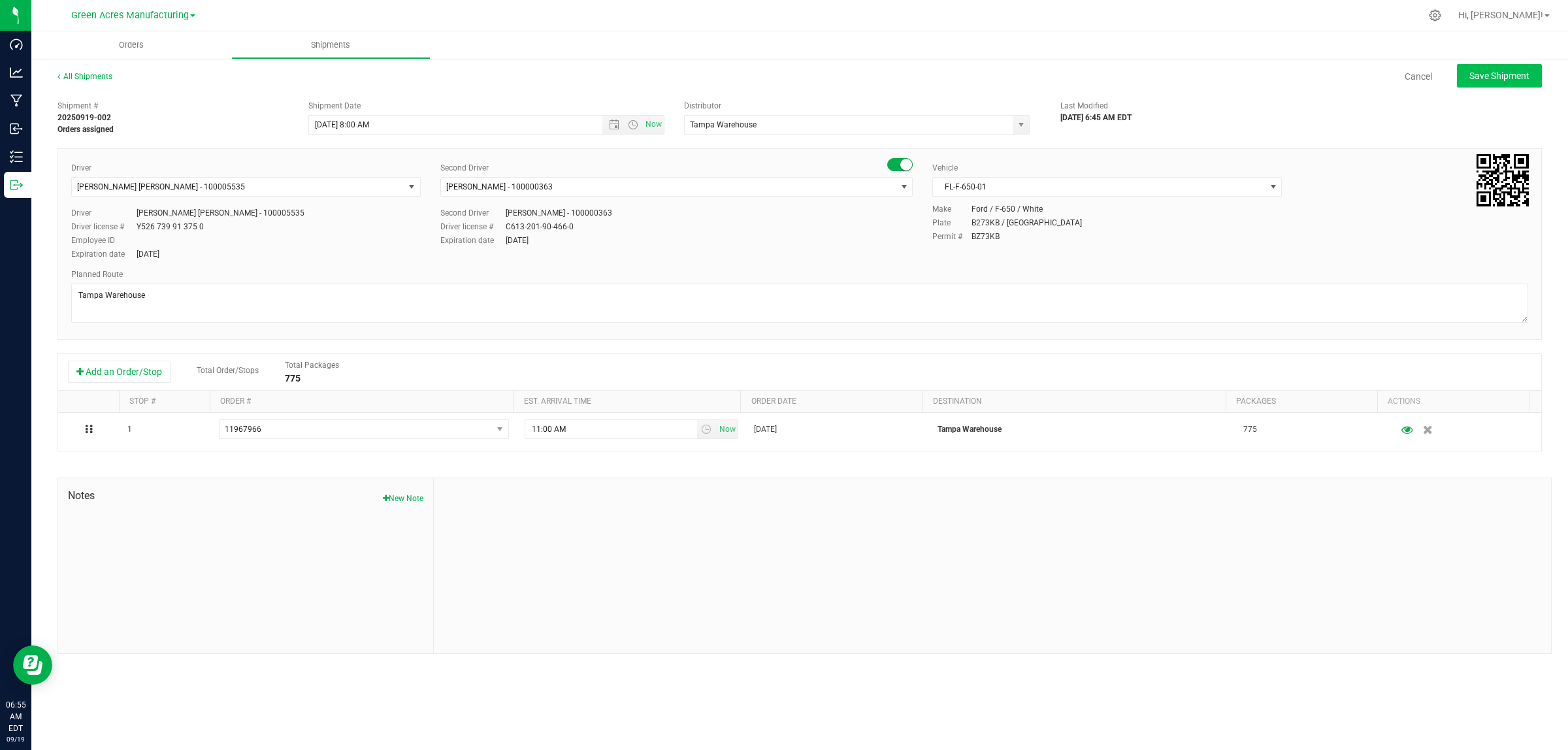
type input "9/19/2025 12:00 PM"
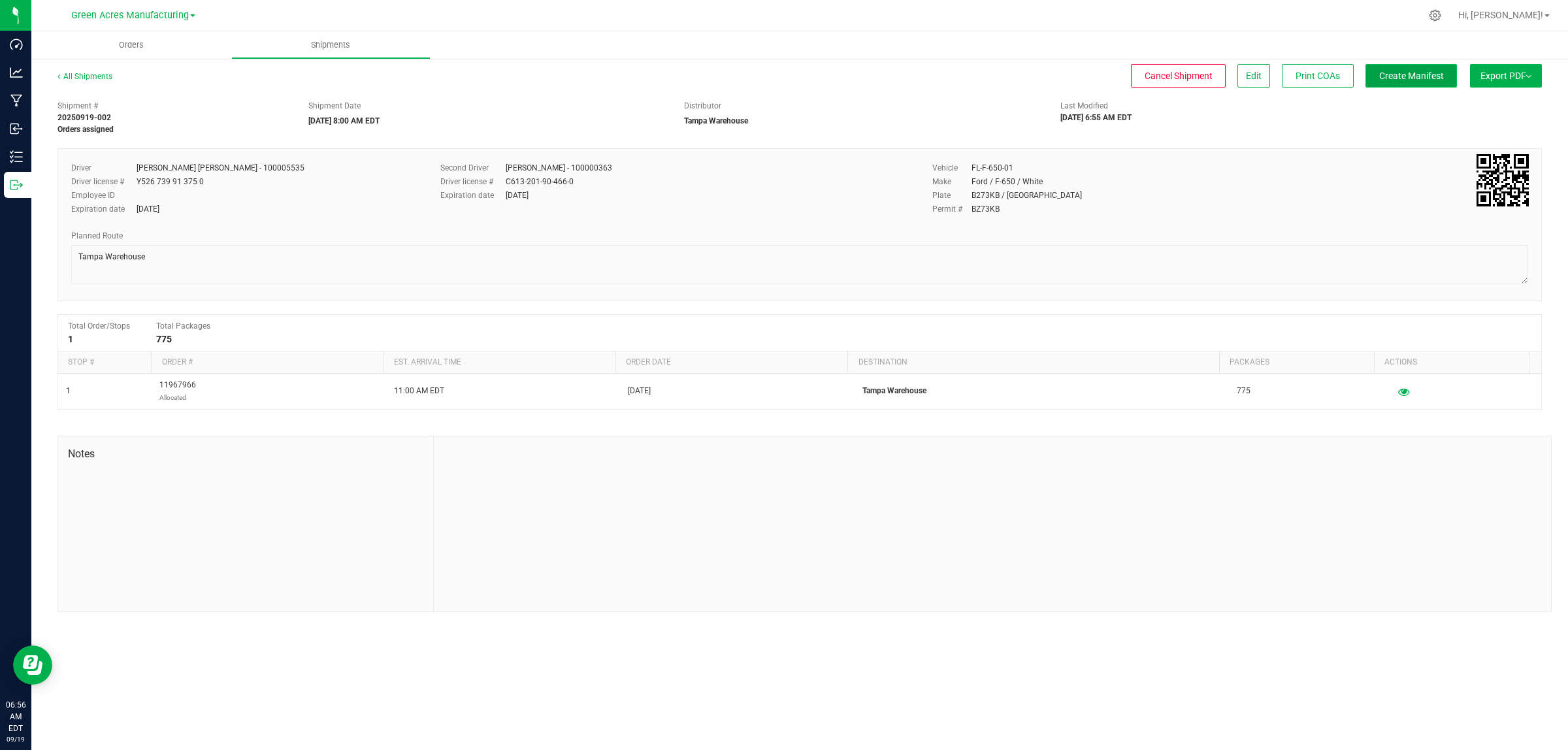
click at [918, 78] on button "Create Manifest" at bounding box center [1411, 76] width 92 height 24
click at [918, 75] on span "Export PDF" at bounding box center [1506, 76] width 51 height 11
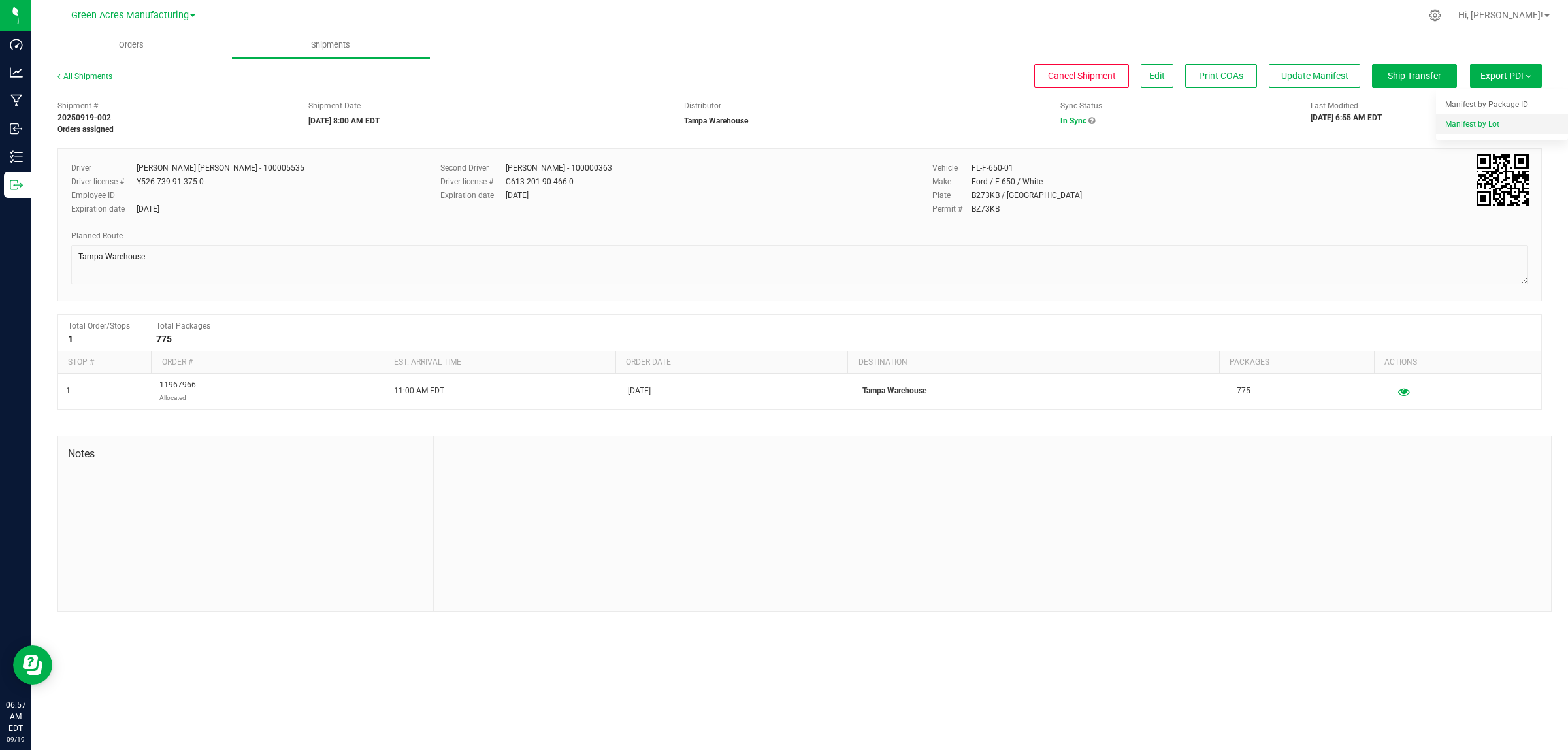
click at [918, 119] on span "Manifest by Lot" at bounding box center [1472, 124] width 54 height 9
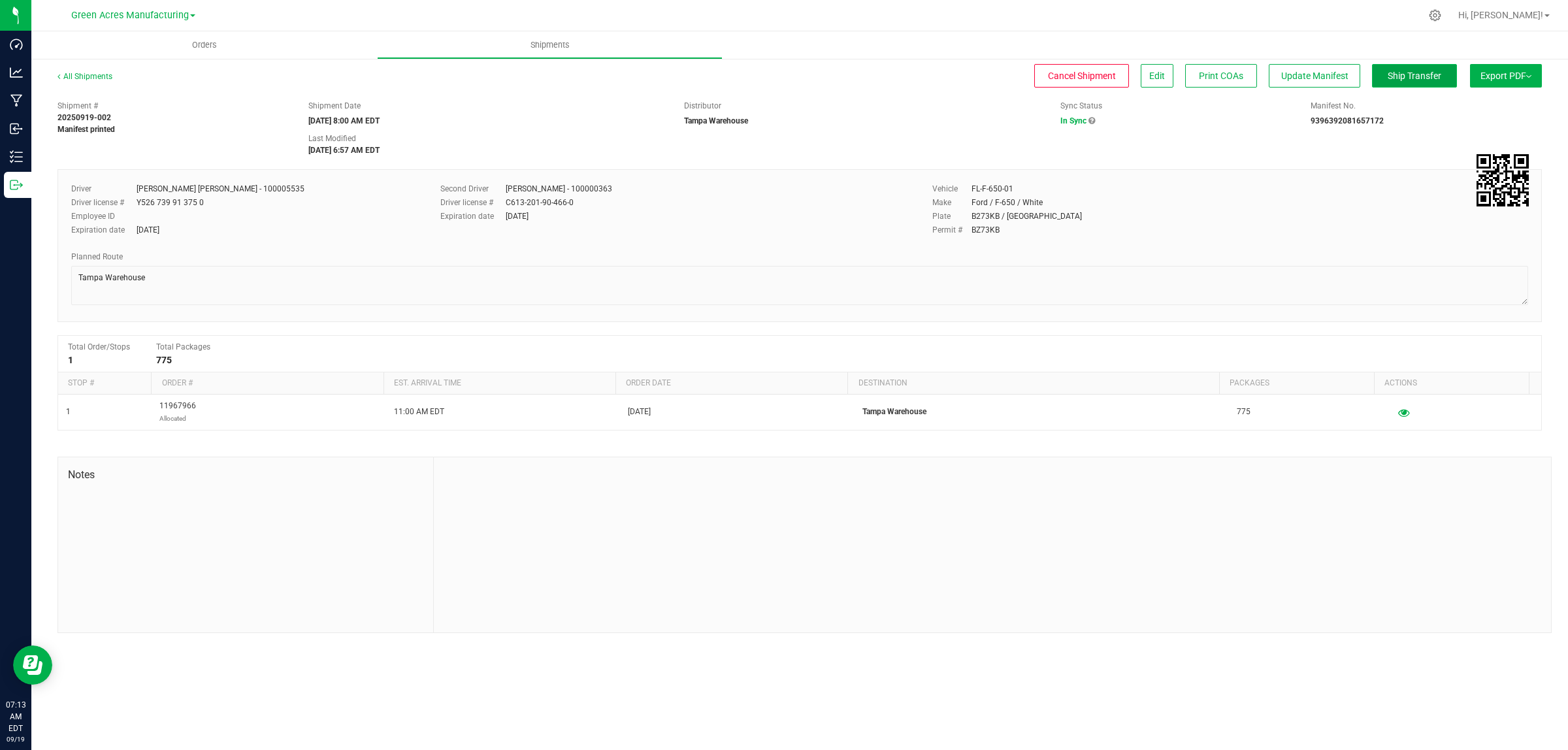
click at [918, 75] on span "Ship Transfer" at bounding box center [1414, 76] width 54 height 11
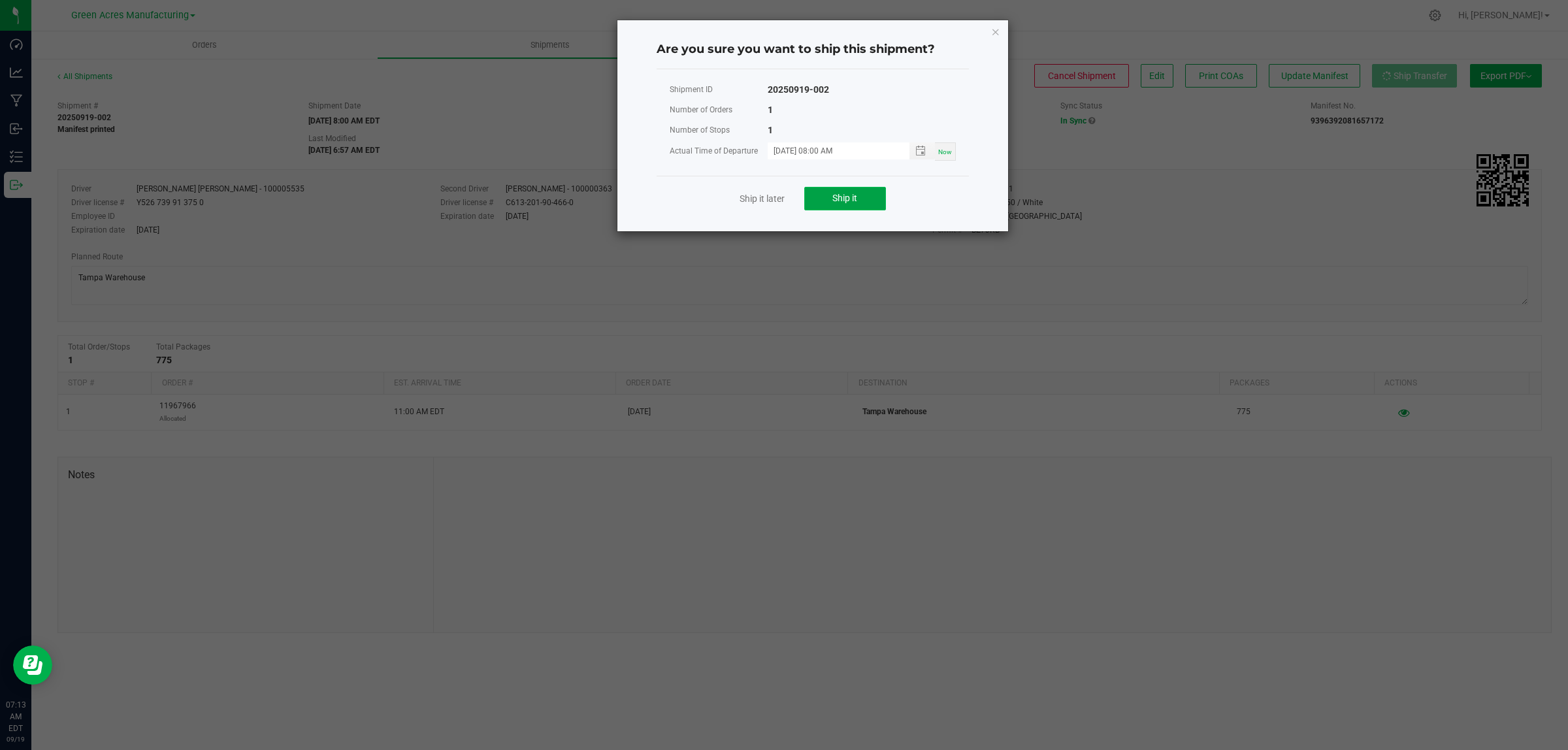
click at [843, 202] on span "Ship it" at bounding box center [845, 197] width 25 height 11
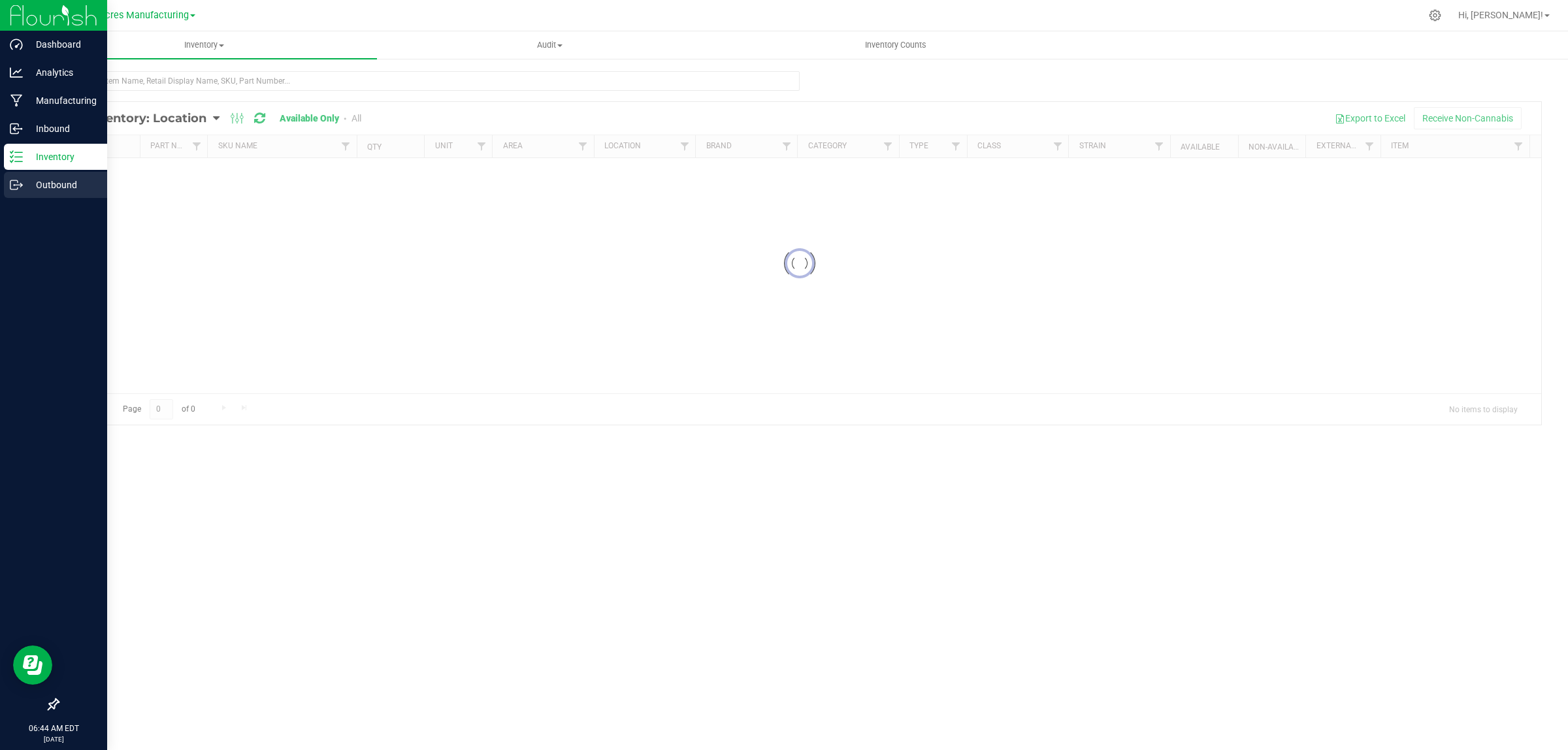
click at [41, 189] on p "Outbound" at bounding box center [62, 184] width 78 height 15
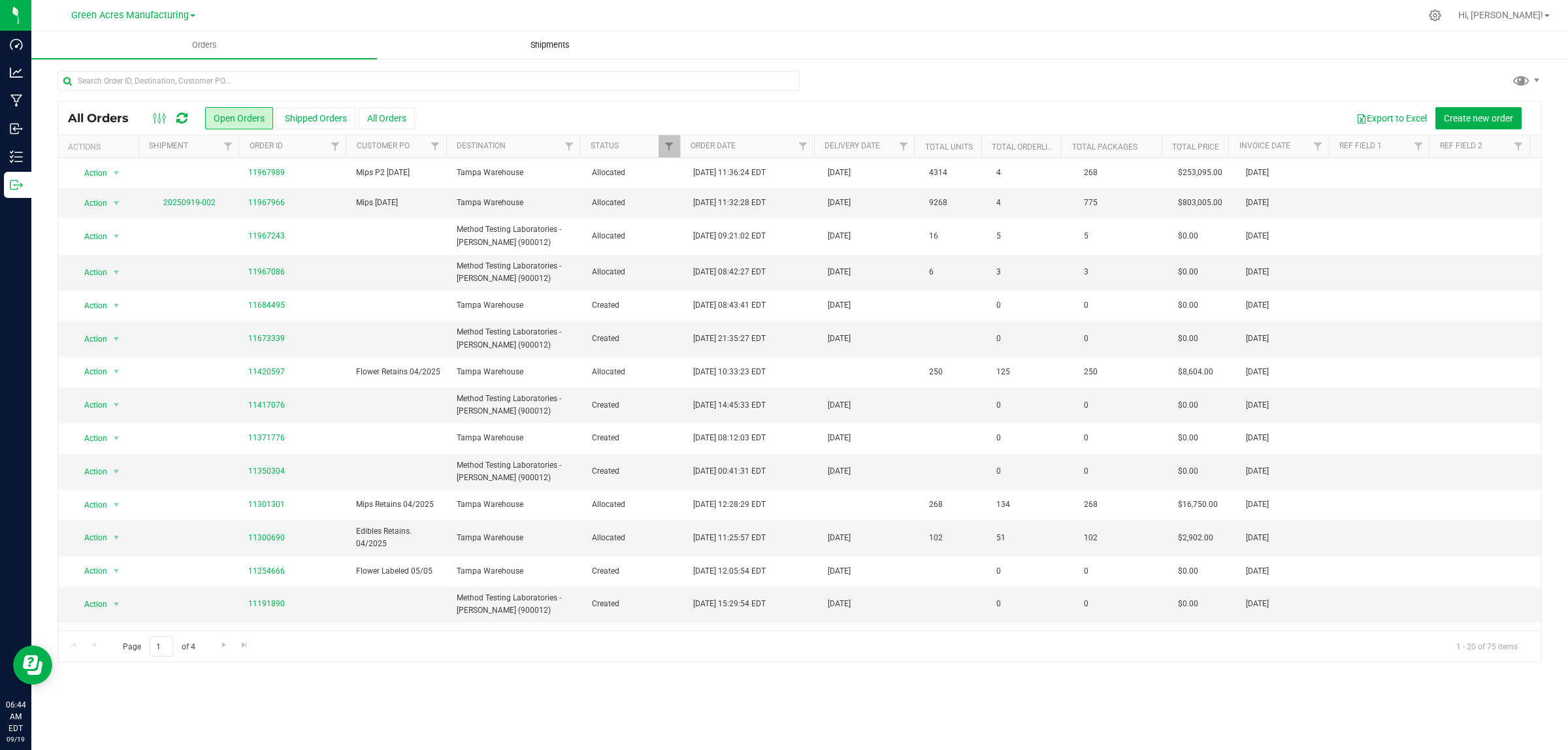
click at [544, 42] on span "Shipments" at bounding box center [550, 45] width 75 height 11
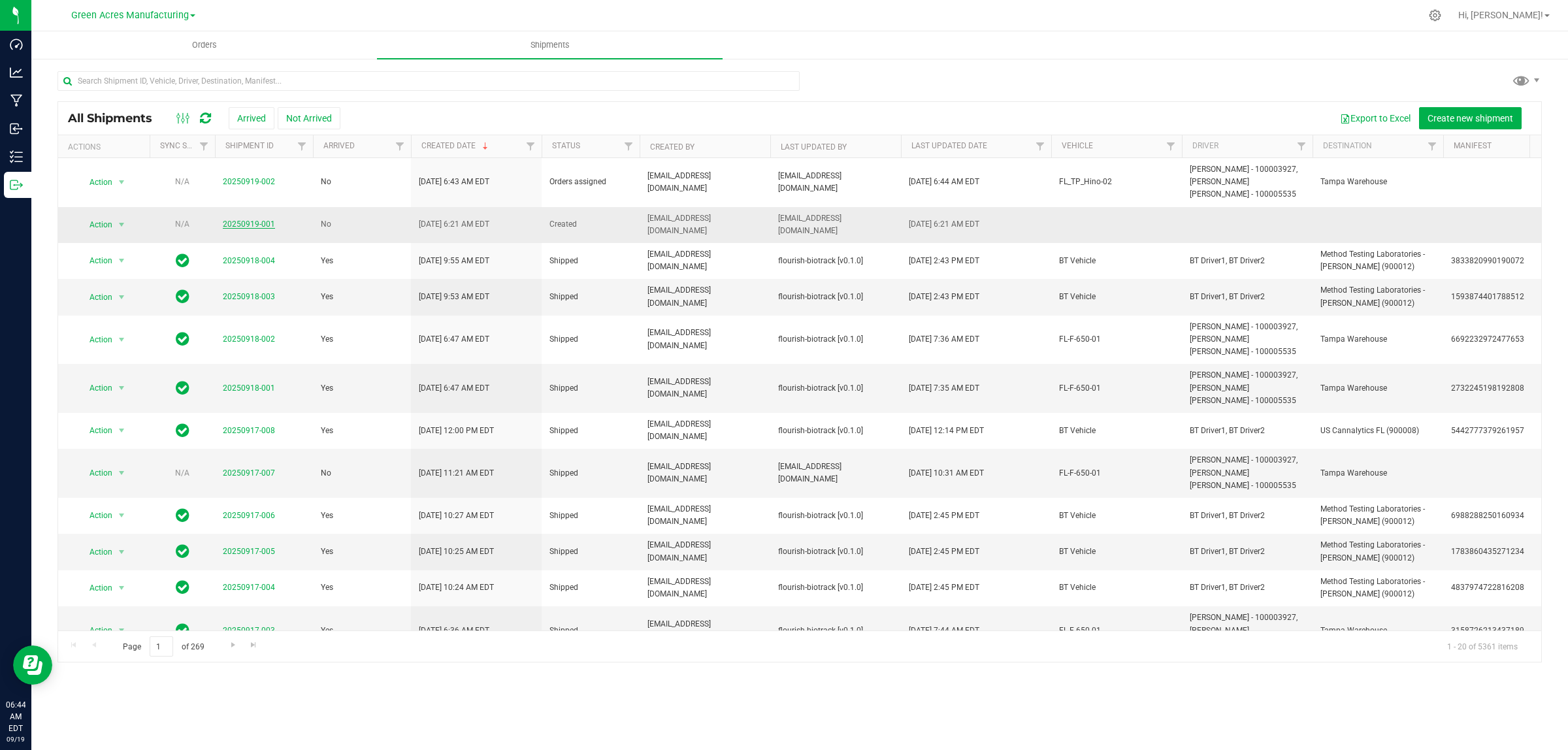
click at [257, 219] on link "20250919-001" at bounding box center [249, 223] width 52 height 9
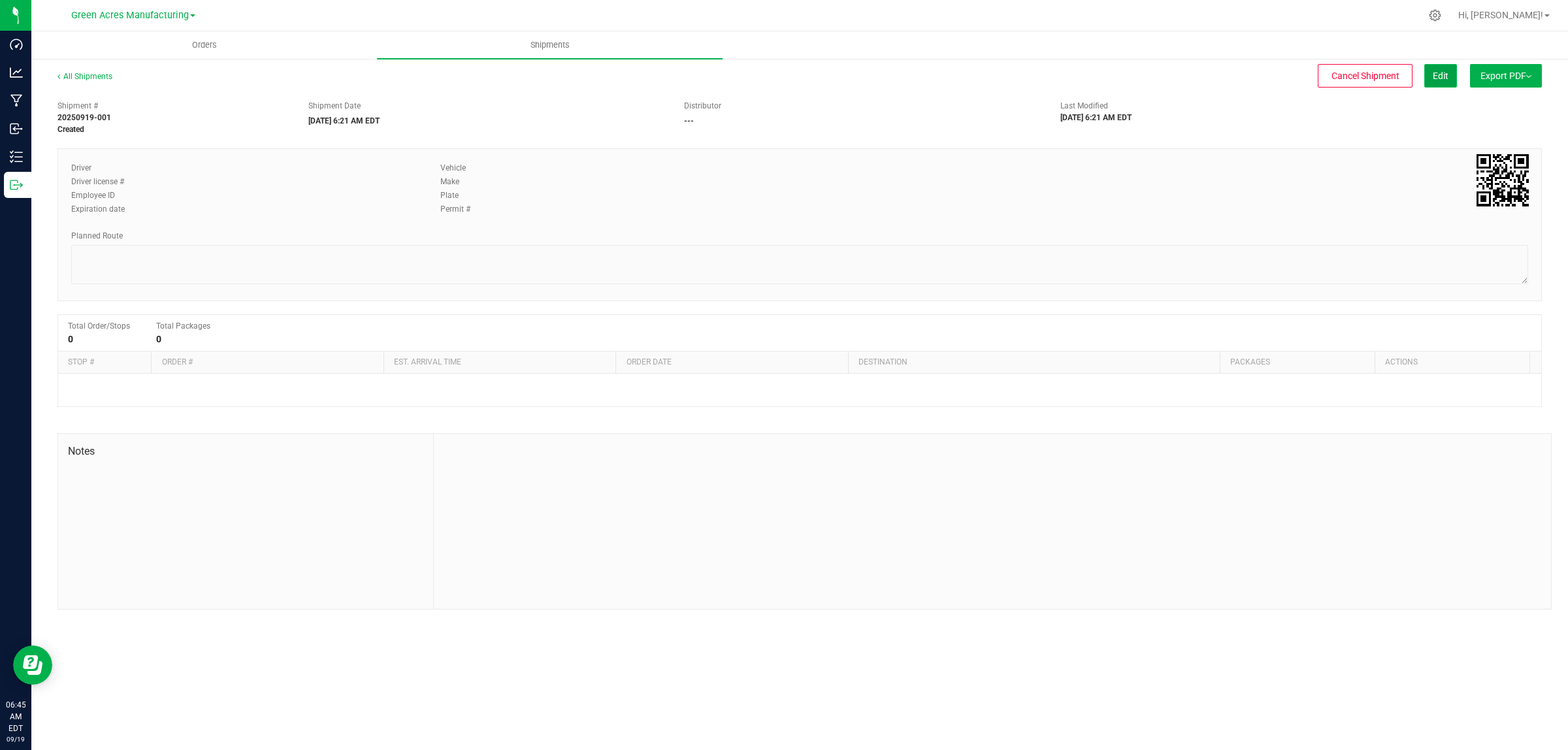
click at [1448, 75] on button "Edit" at bounding box center [1440, 76] width 33 height 24
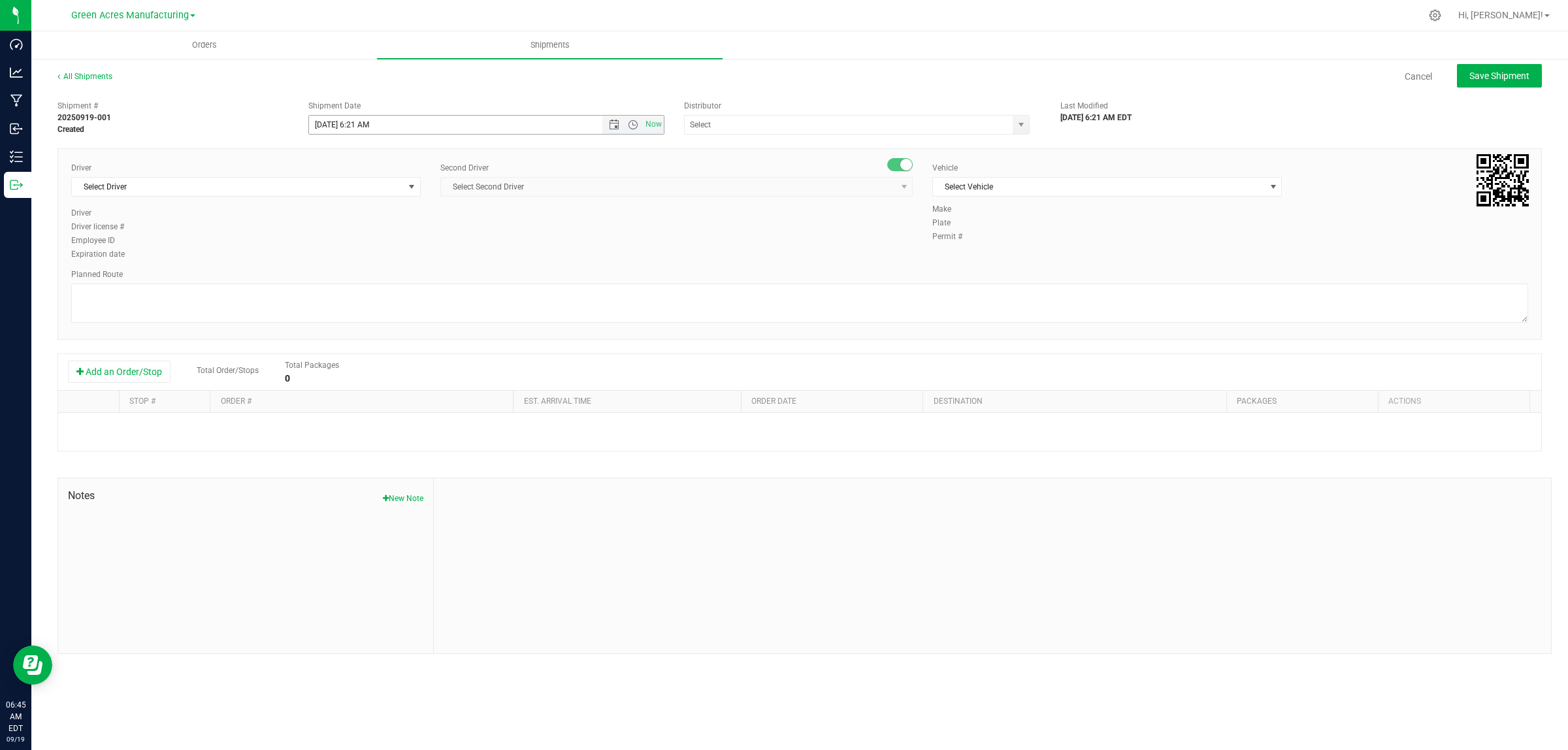
drag, startPoint x: 637, startPoint y: 124, endPoint x: 628, endPoint y: 132, distance: 12.0
click at [637, 123] on span "Open the time view" at bounding box center [633, 124] width 11 height 11
click at [547, 165] on li "8:00 PM" at bounding box center [485, 164] width 354 height 17
drag, startPoint x: 637, startPoint y: 125, endPoint x: 625, endPoint y: 135, distance: 15.6
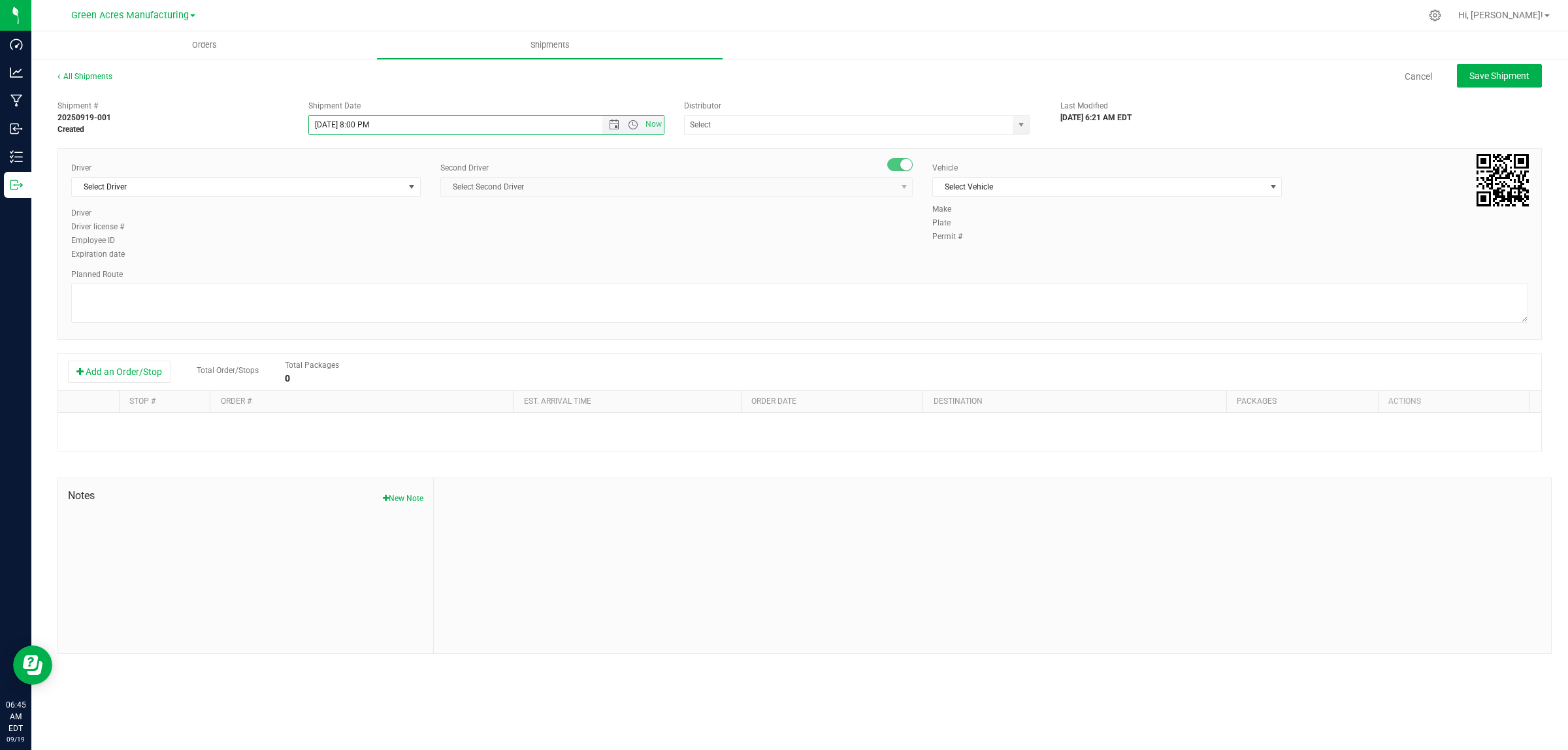
click at [638, 125] on span "Open the time view" at bounding box center [633, 124] width 11 height 11
click at [449, 163] on li "8:00 AM" at bounding box center [485, 170] width 354 height 17
type input "9/19/2025 8:00 AM"
click at [1023, 128] on span "select" at bounding box center [1021, 124] width 11 height 11
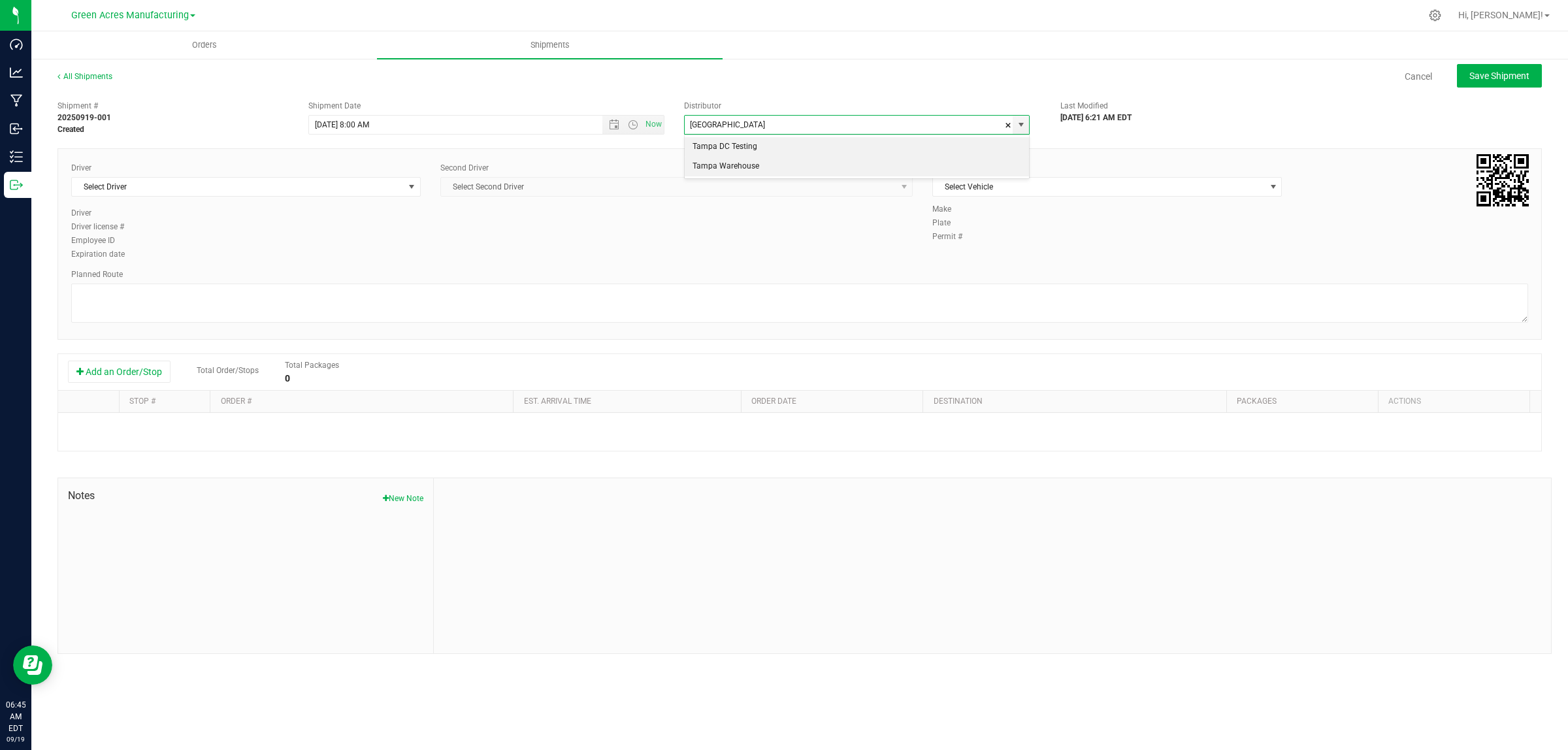
click at [936, 165] on li "Tampa Warehouse" at bounding box center [857, 167] width 345 height 20
type input "Tampa Warehouse"
click at [407, 187] on span "select" at bounding box center [411, 186] width 11 height 11
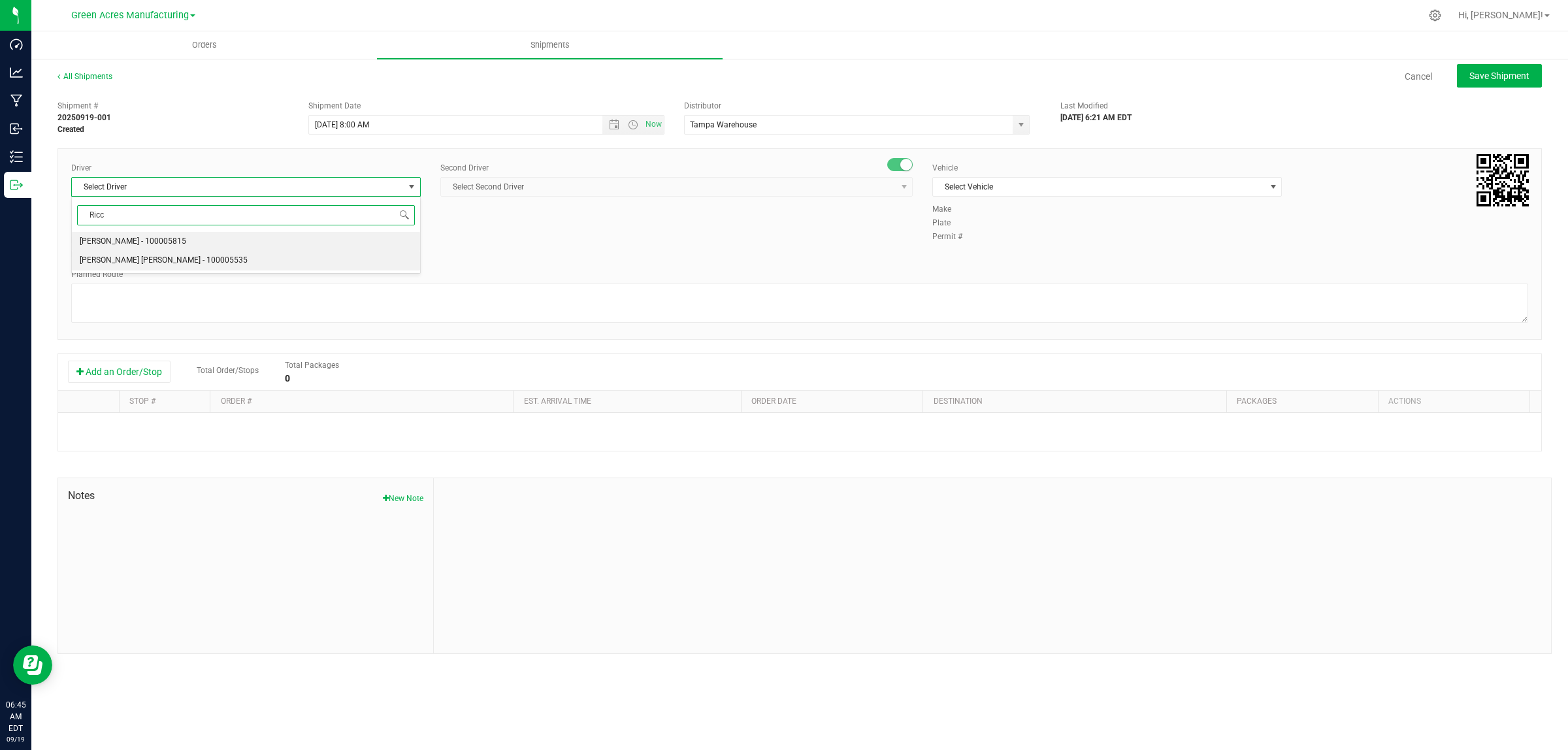
click at [363, 265] on li "Riccardo Young Reyes - 100005535" at bounding box center [245, 261] width 348 height 20
type input "Ricc"
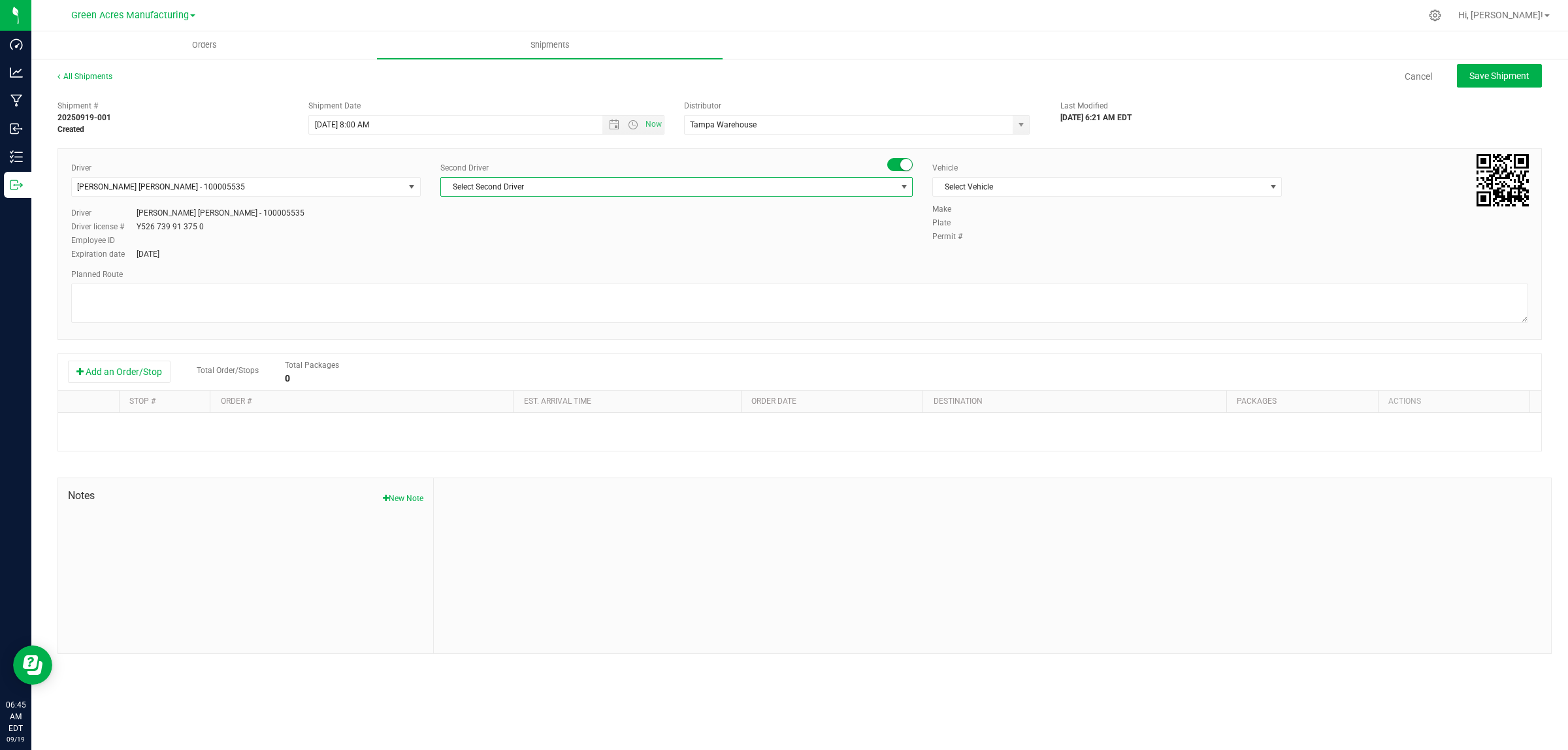
click at [897, 184] on span "select" at bounding box center [904, 187] width 16 height 19
click at [699, 218] on input "ISsa" at bounding box center [676, 215] width 461 height 20
click at [698, 217] on input "ISsa" at bounding box center [676, 215] width 461 height 20
type input "isaa"
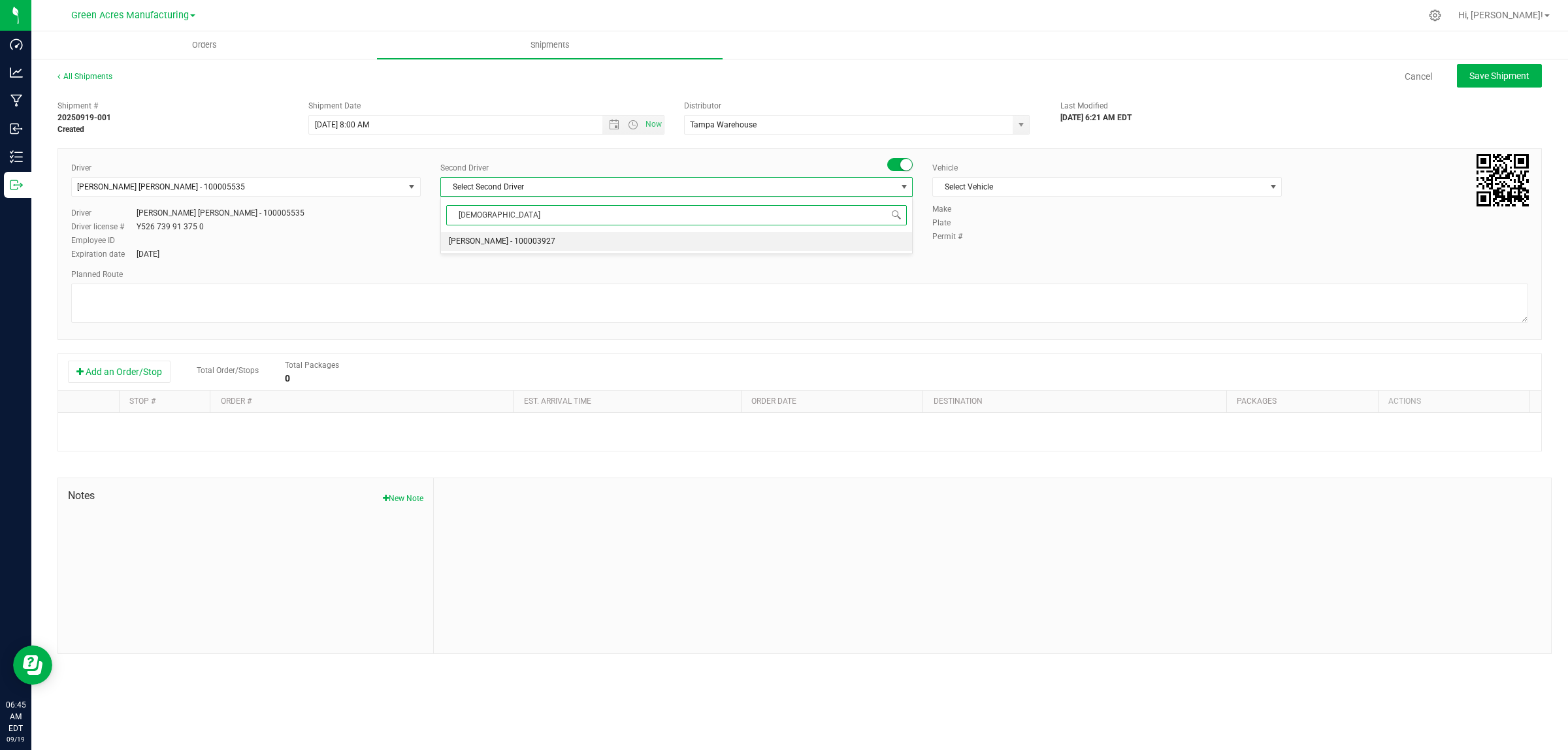
click at [731, 245] on li "Isaac Nunez Collado - 100003927" at bounding box center [677, 241] width 471 height 20
click at [1270, 193] on span "select" at bounding box center [1273, 187] width 16 height 19
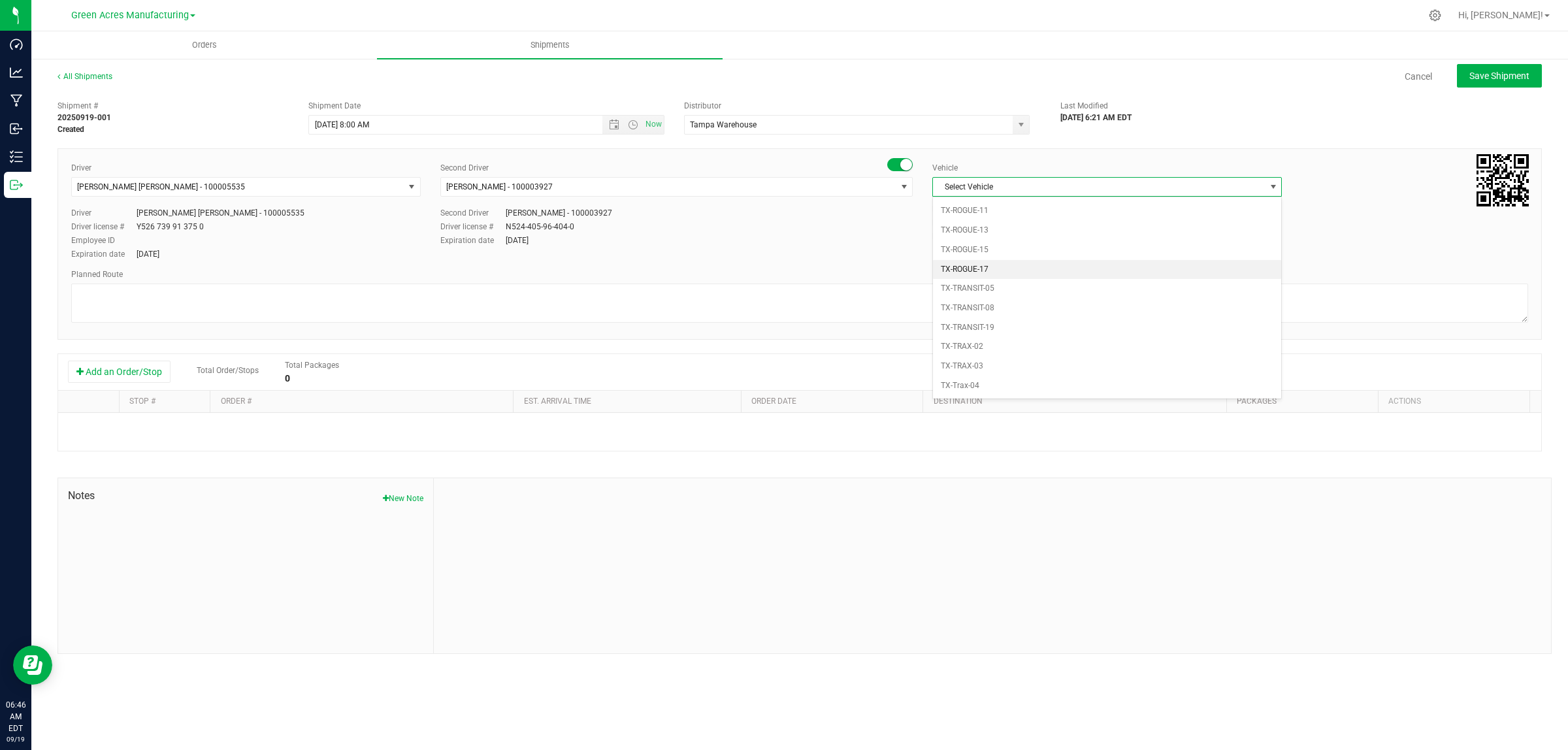
scroll to position [970, 0]
click at [1171, 199] on li "FL_TP_Hino-02" at bounding box center [1107, 191] width 348 height 20
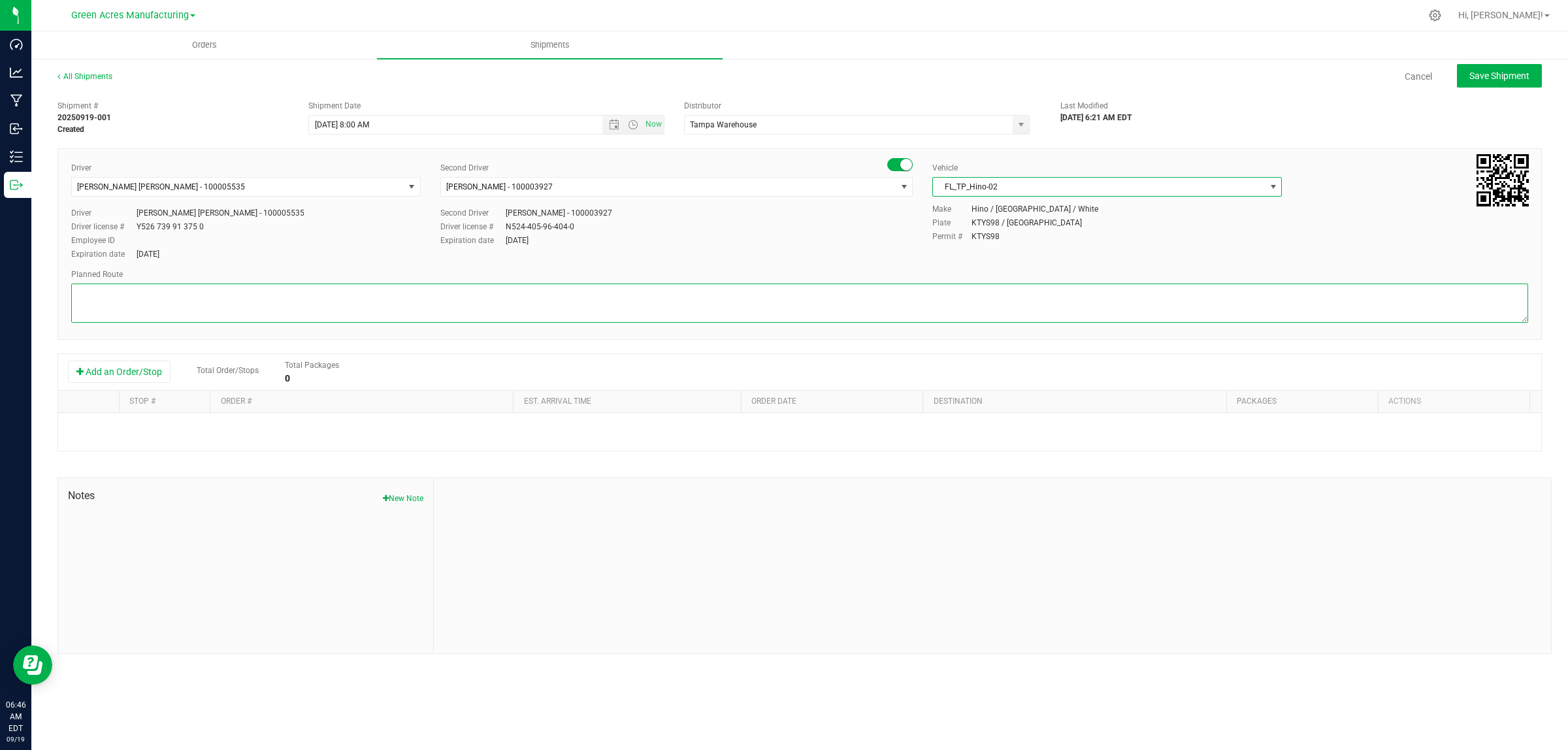
click at [992, 301] on textarea at bounding box center [800, 303] width 1457 height 39
type textarea "T"
type textarea "R"
type textarea "Tampa Warehouse"
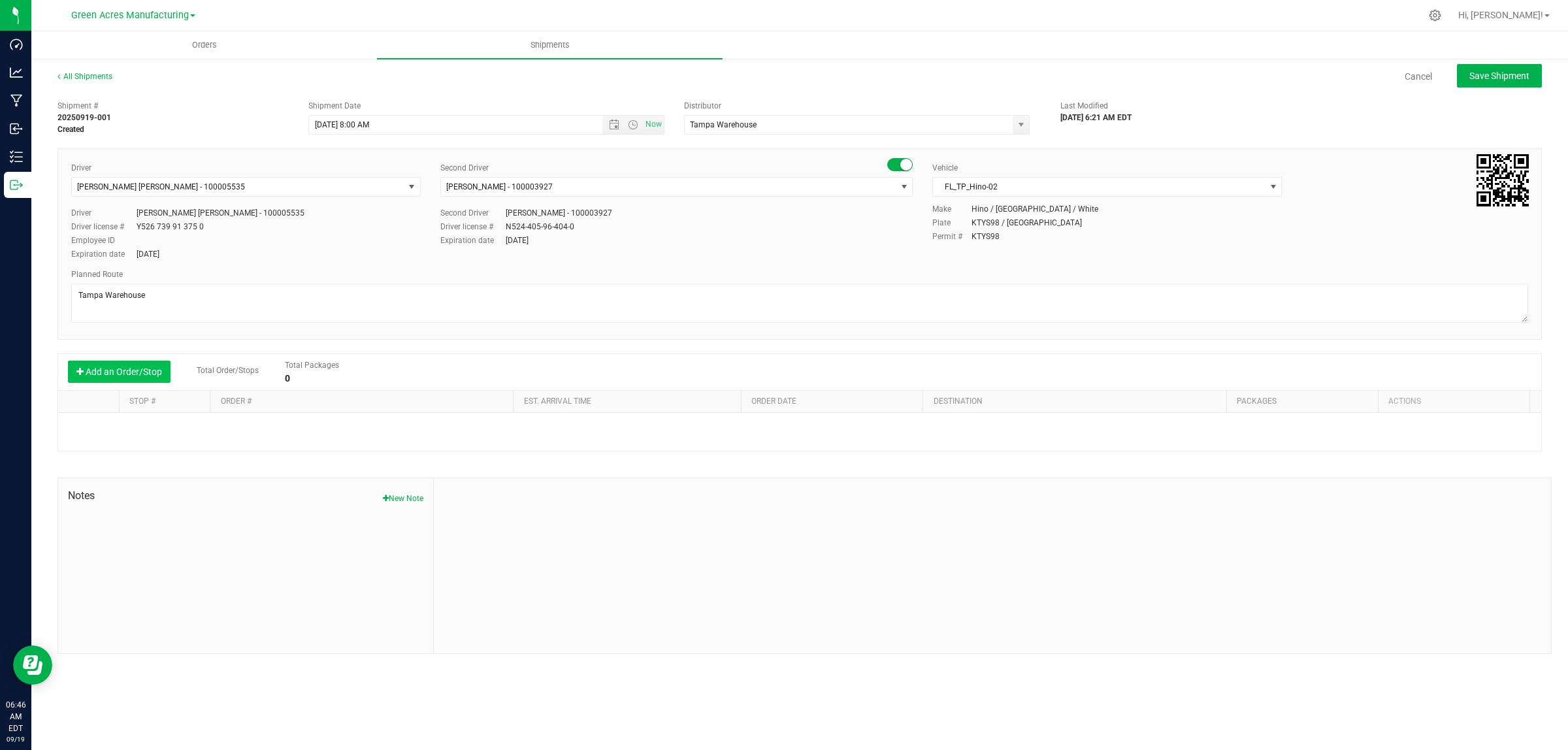
click at [139, 363] on button "Add an Order/Stop" at bounding box center [119, 371] width 102 height 22
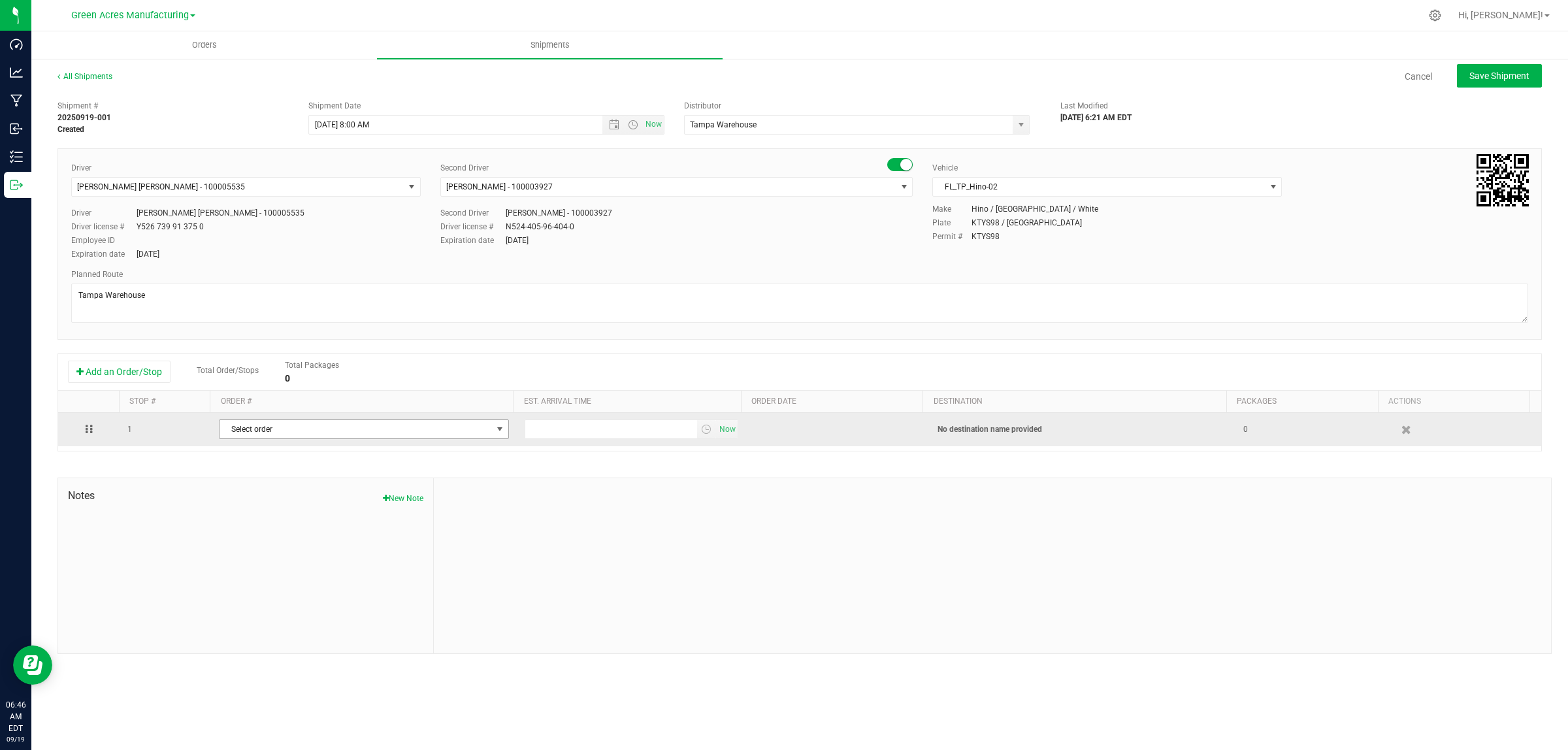
click at [498, 429] on span "select" at bounding box center [500, 429] width 11 height 11
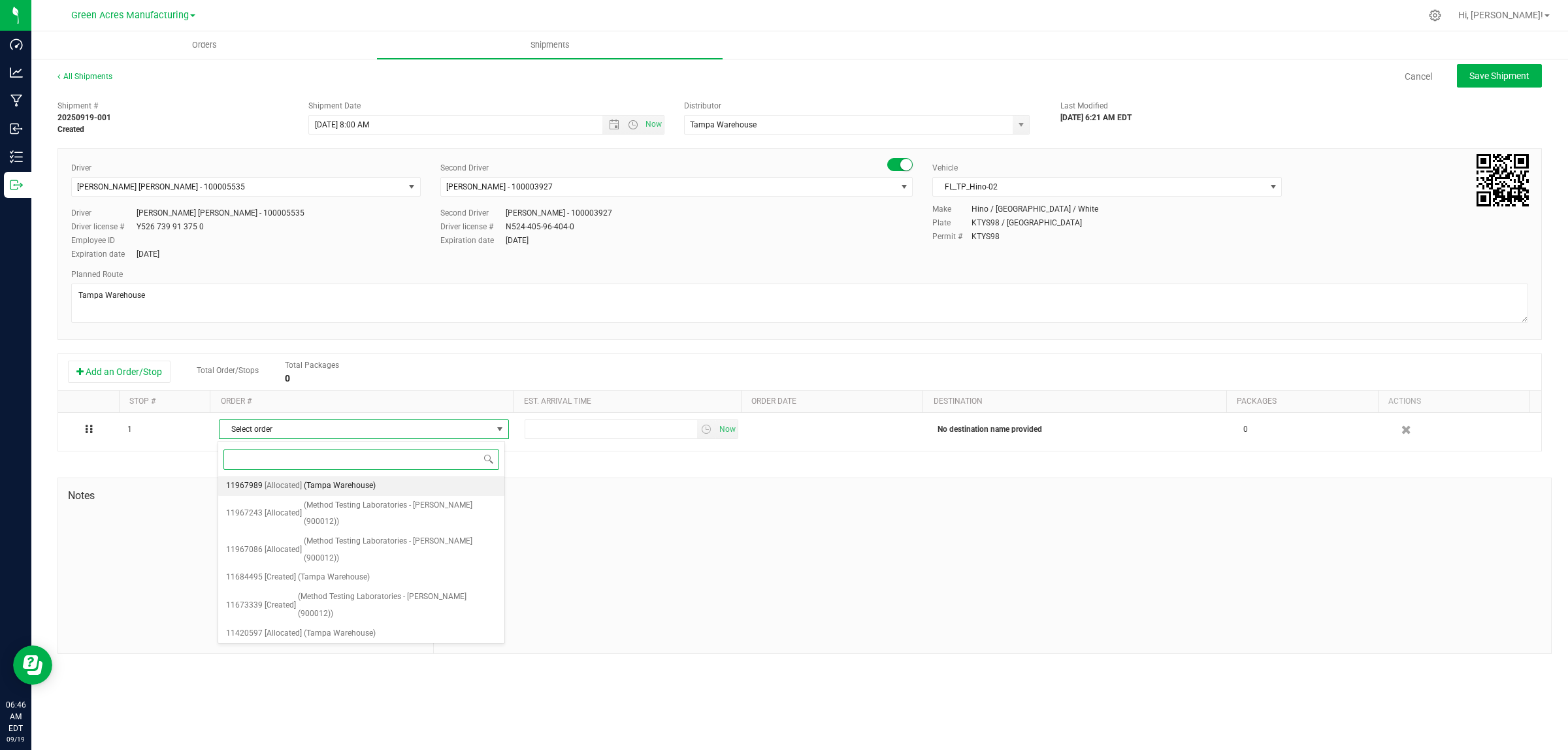
click at [458, 488] on li "11967989 [Allocated] (Tampa Warehouse)" at bounding box center [361, 486] width 286 height 20
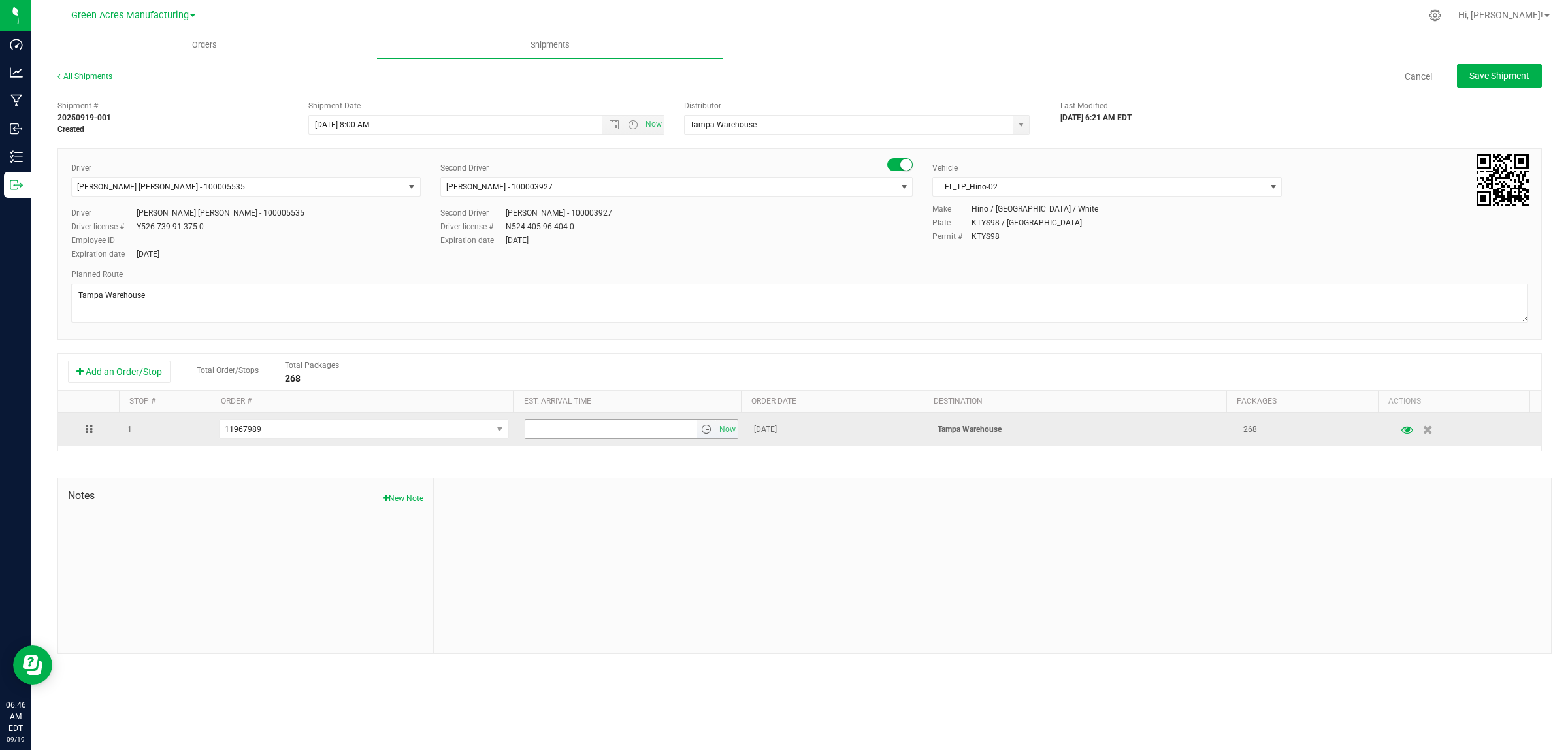
click at [705, 431] on span "select" at bounding box center [706, 429] width 11 height 11
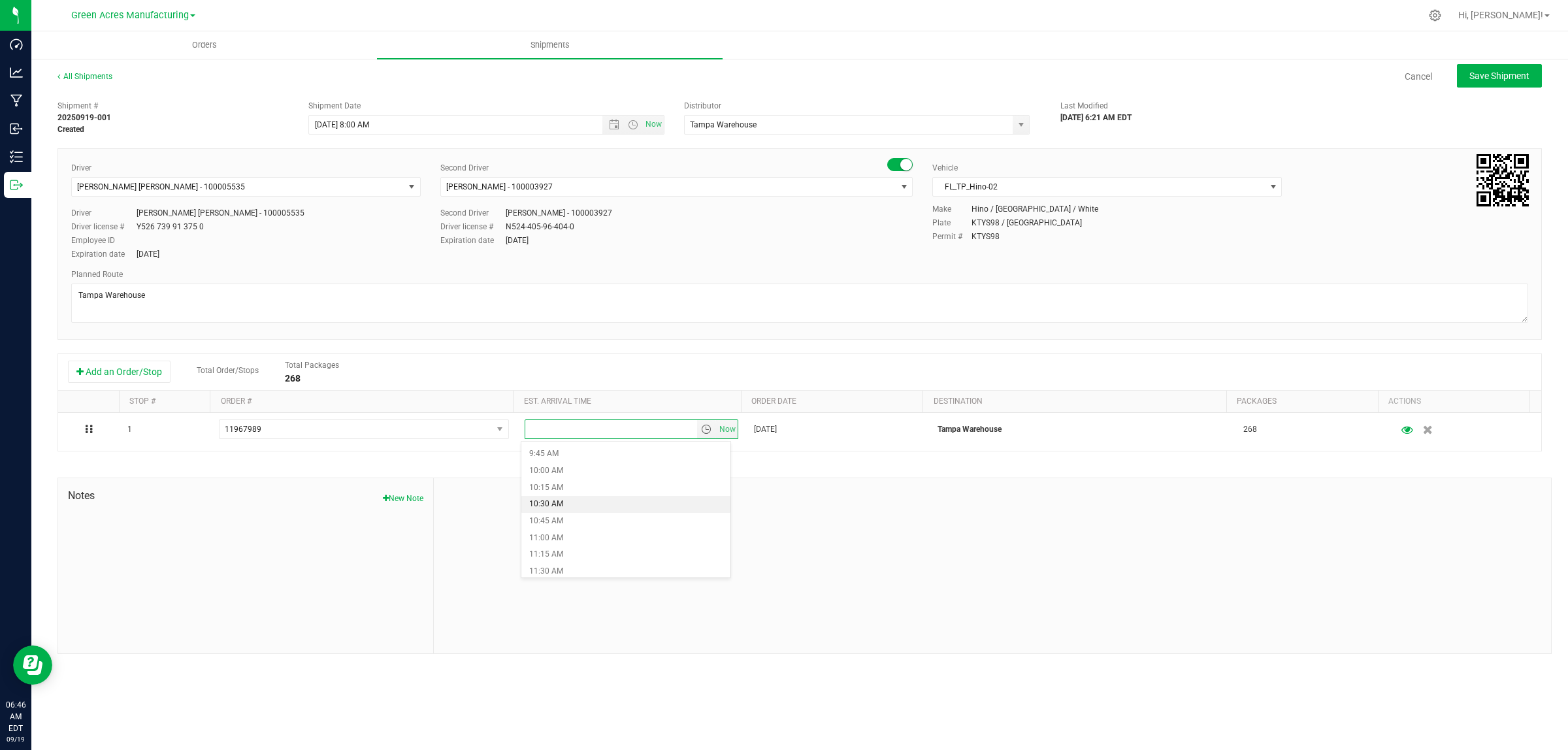
scroll to position [735, 0]
click at [636, 457] on li "11:00 AM" at bounding box center [626, 456] width 209 height 17
click at [1497, 73] on span "Save Shipment" at bounding box center [1500, 76] width 60 height 11
type input "9/19/2025 12:00 PM"
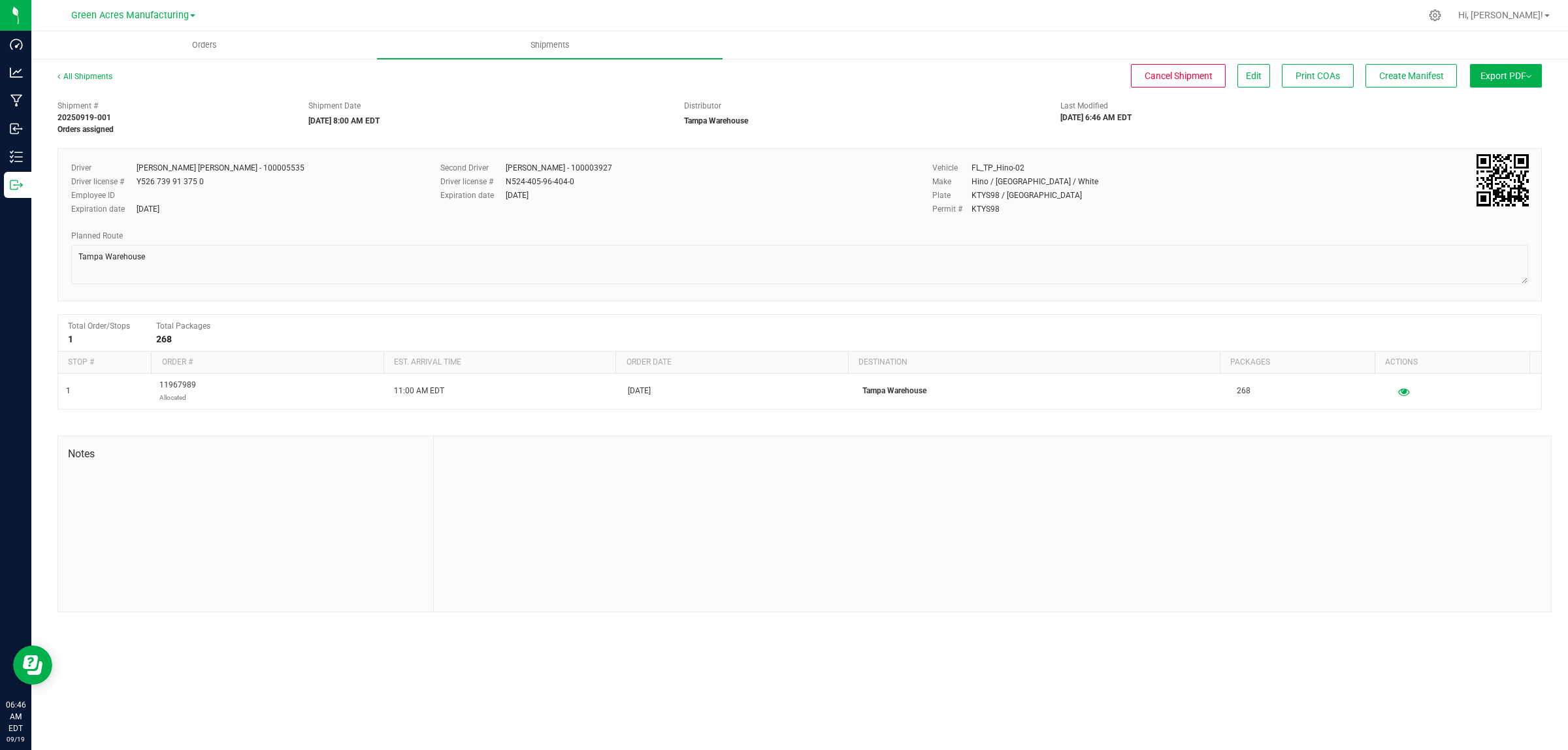
click at [873, 141] on div "Shipment # 20250919-001 Orders assigned Shipment Date 09/19/2025 8:00 AM EDT Di…" at bounding box center [800, 353] width 1484 height 518
click at [1262, 76] on button "Edit" at bounding box center [1254, 76] width 33 height 24
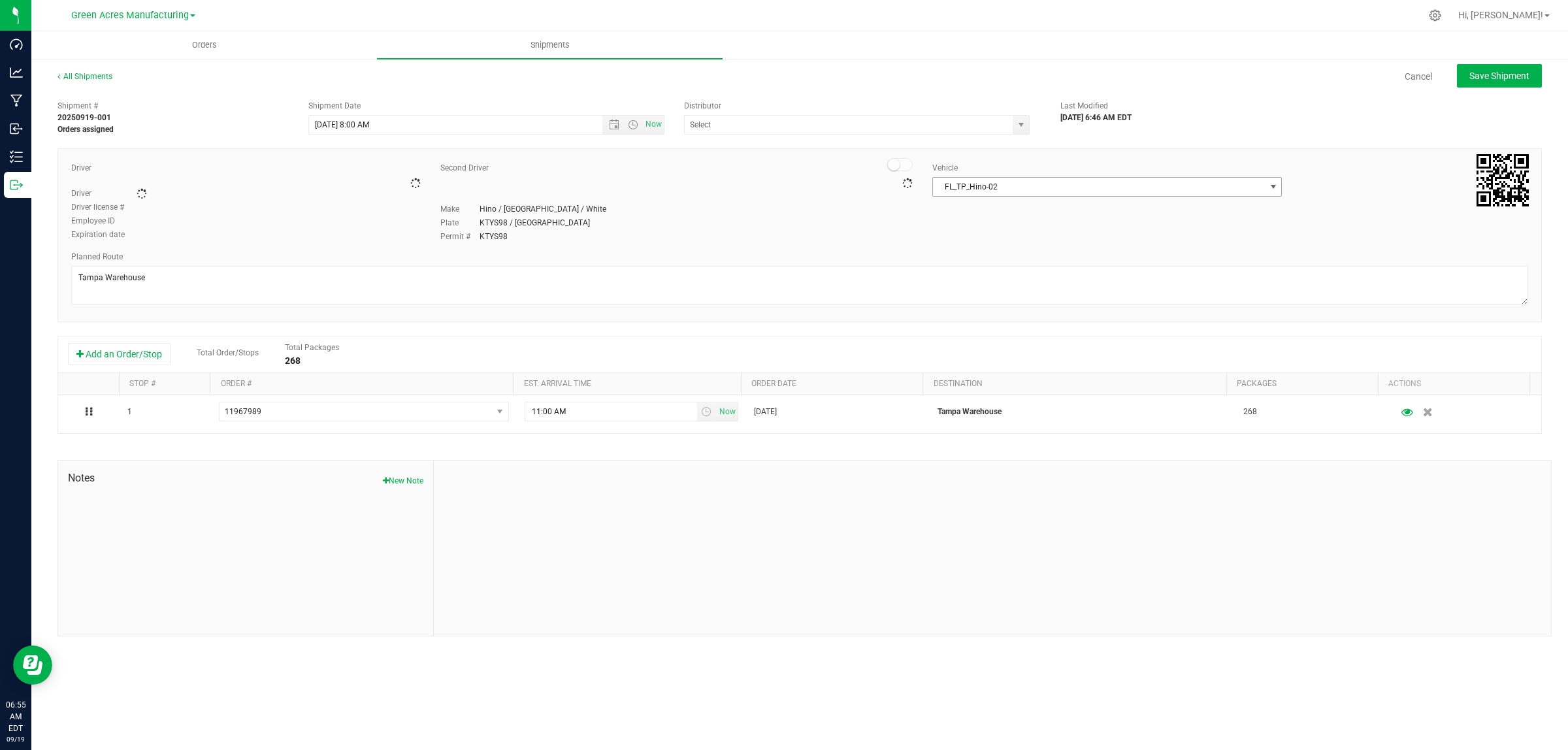
type input "Tampa Warehouse"
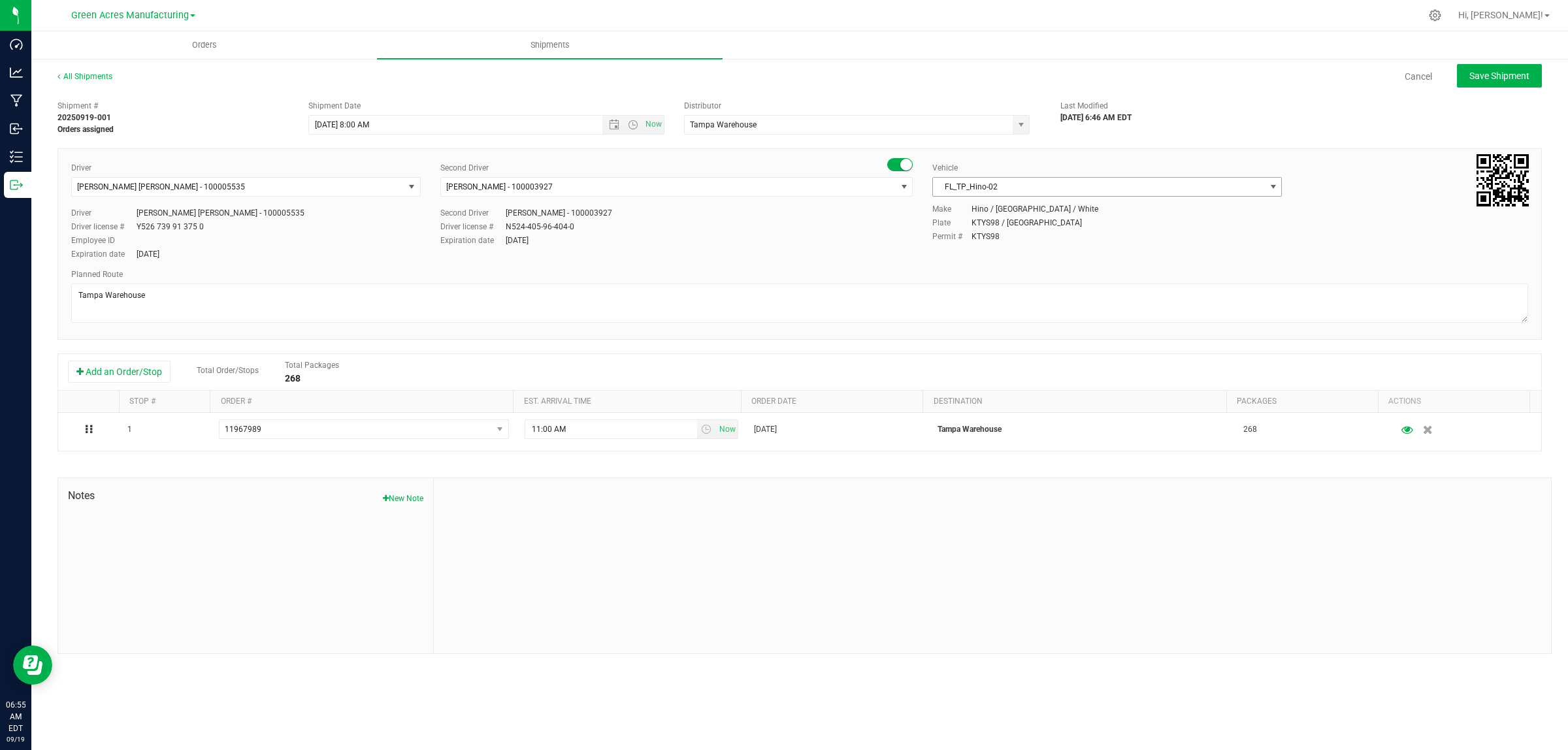
click at [1260, 181] on span "FL_TP_Hino-02" at bounding box center [1099, 187] width 332 height 19
click at [1141, 305] on li "FL-F-650-01" at bounding box center [1107, 305] width 348 height 20
click at [900, 184] on span "select" at bounding box center [904, 186] width 11 height 11
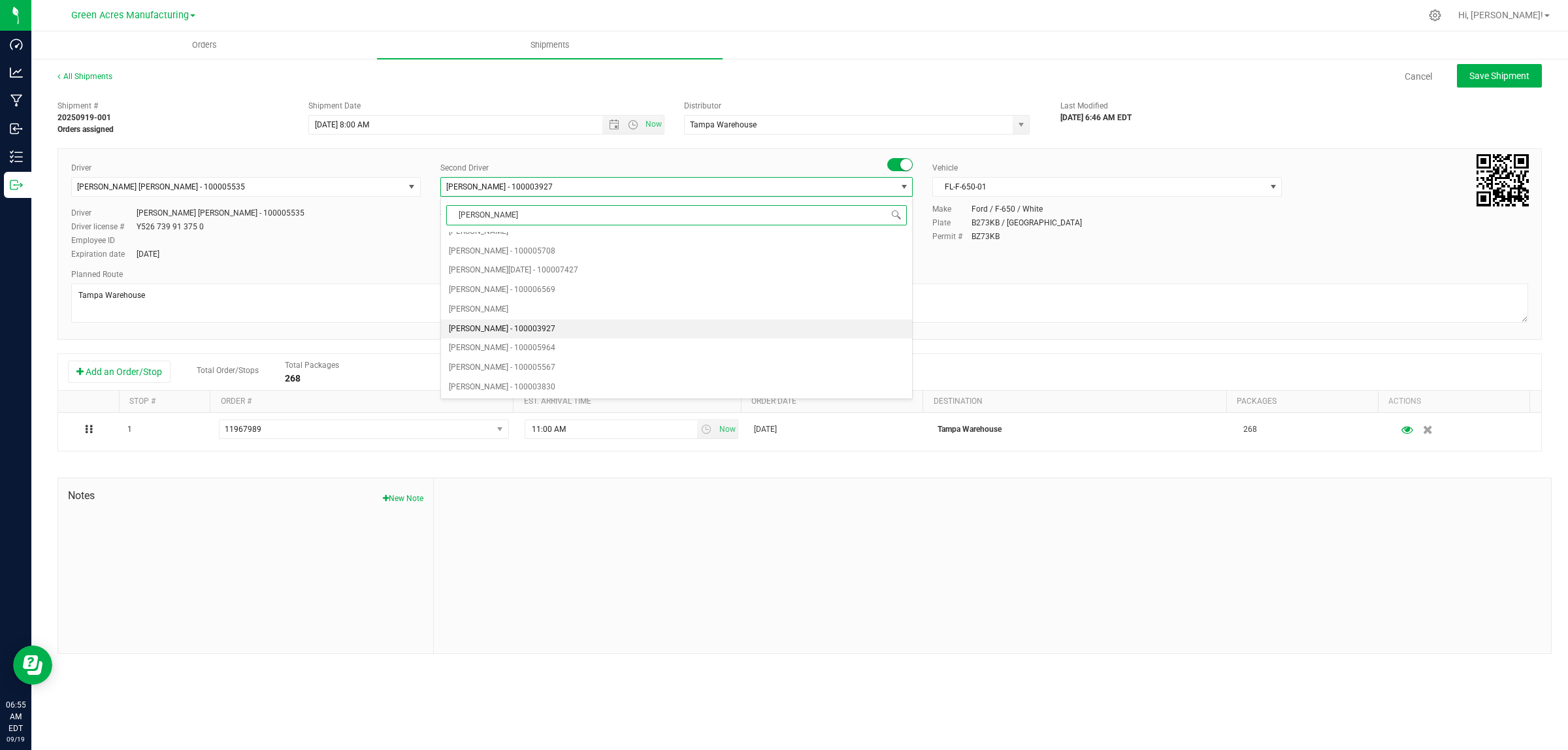
type input "Eric"
click at [867, 248] on li "Eric Corbitt - 100000363" at bounding box center [677, 241] width 471 height 20
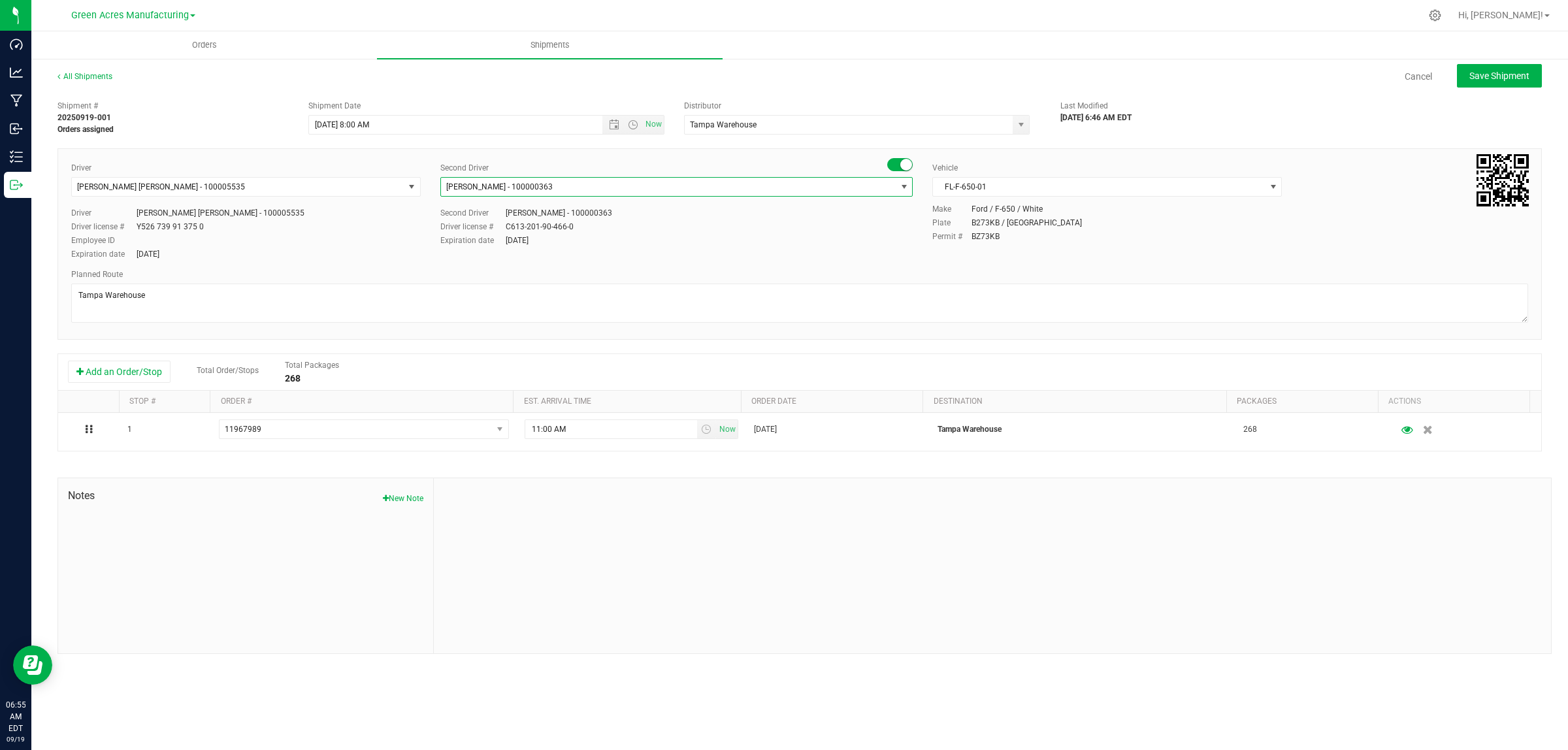
click at [1175, 268] on div "Planned Route" at bounding box center [800, 274] width 1457 height 11
click at [1497, 75] on span "Save Shipment" at bounding box center [1500, 76] width 60 height 11
type input "9/19/2025 12:00 PM"
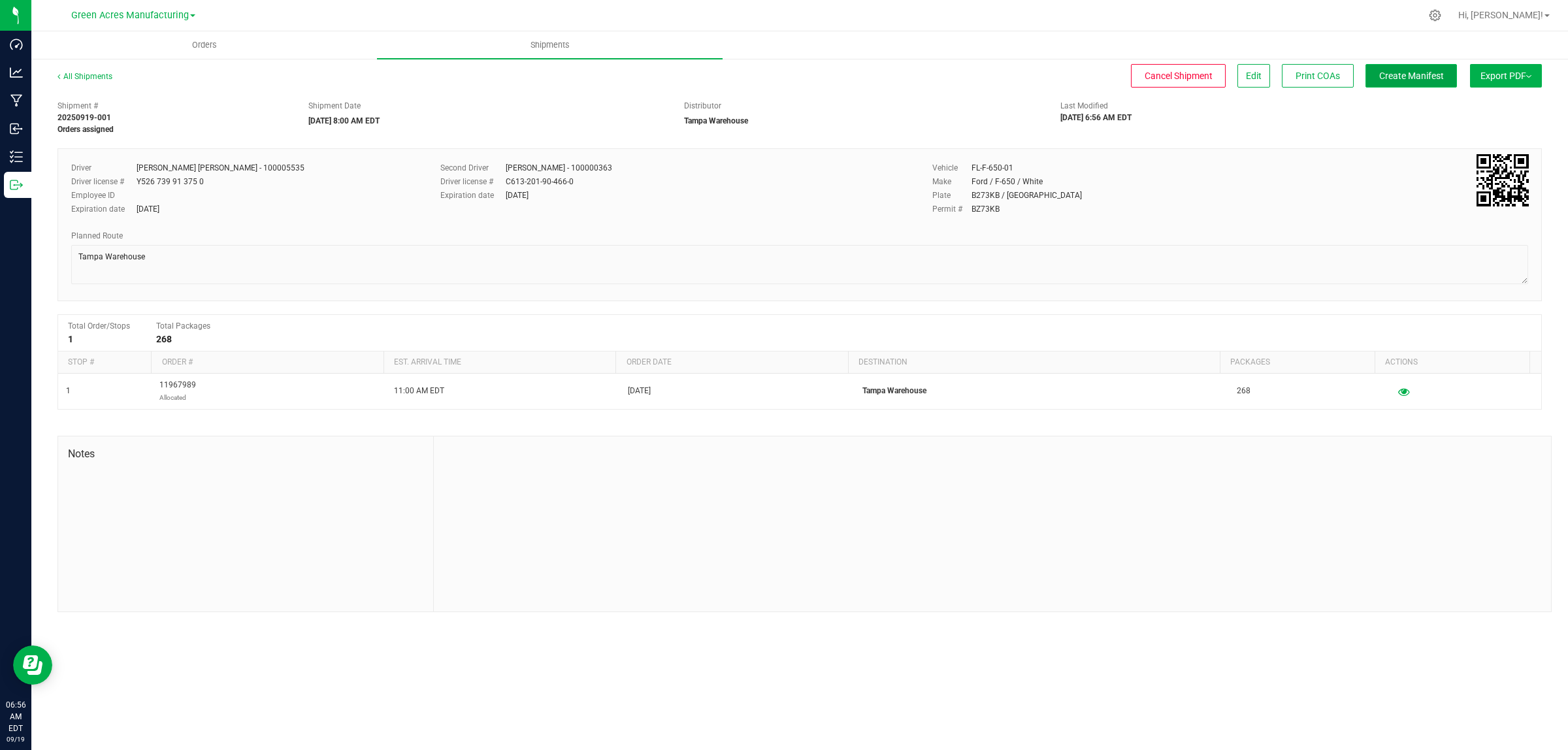
click at [1392, 76] on span "Create Manifest" at bounding box center [1412, 76] width 65 height 11
click at [1524, 75] on span "Export PDF" at bounding box center [1506, 76] width 51 height 11
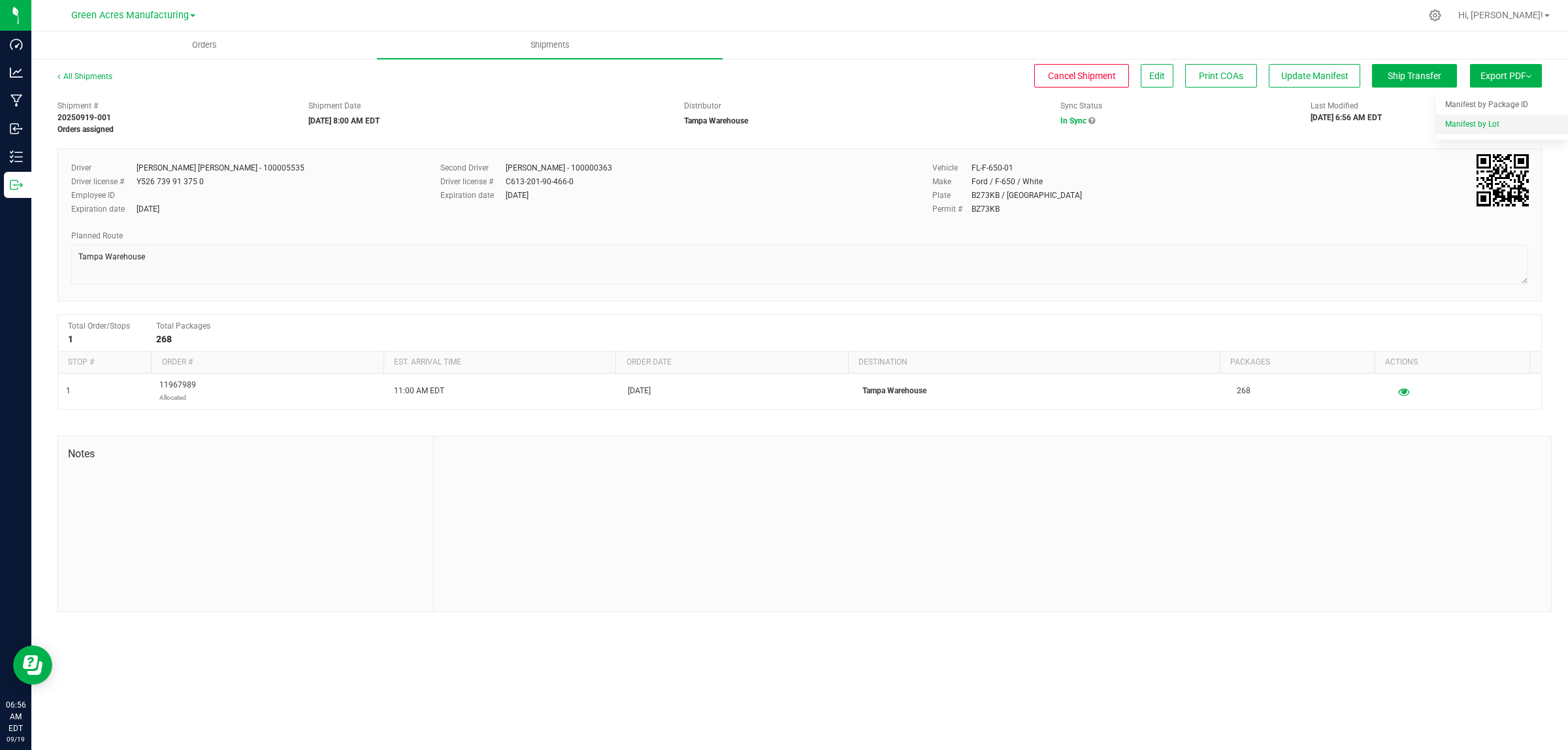
click at [1484, 124] on span "Manifest by Lot" at bounding box center [1472, 124] width 54 height 9
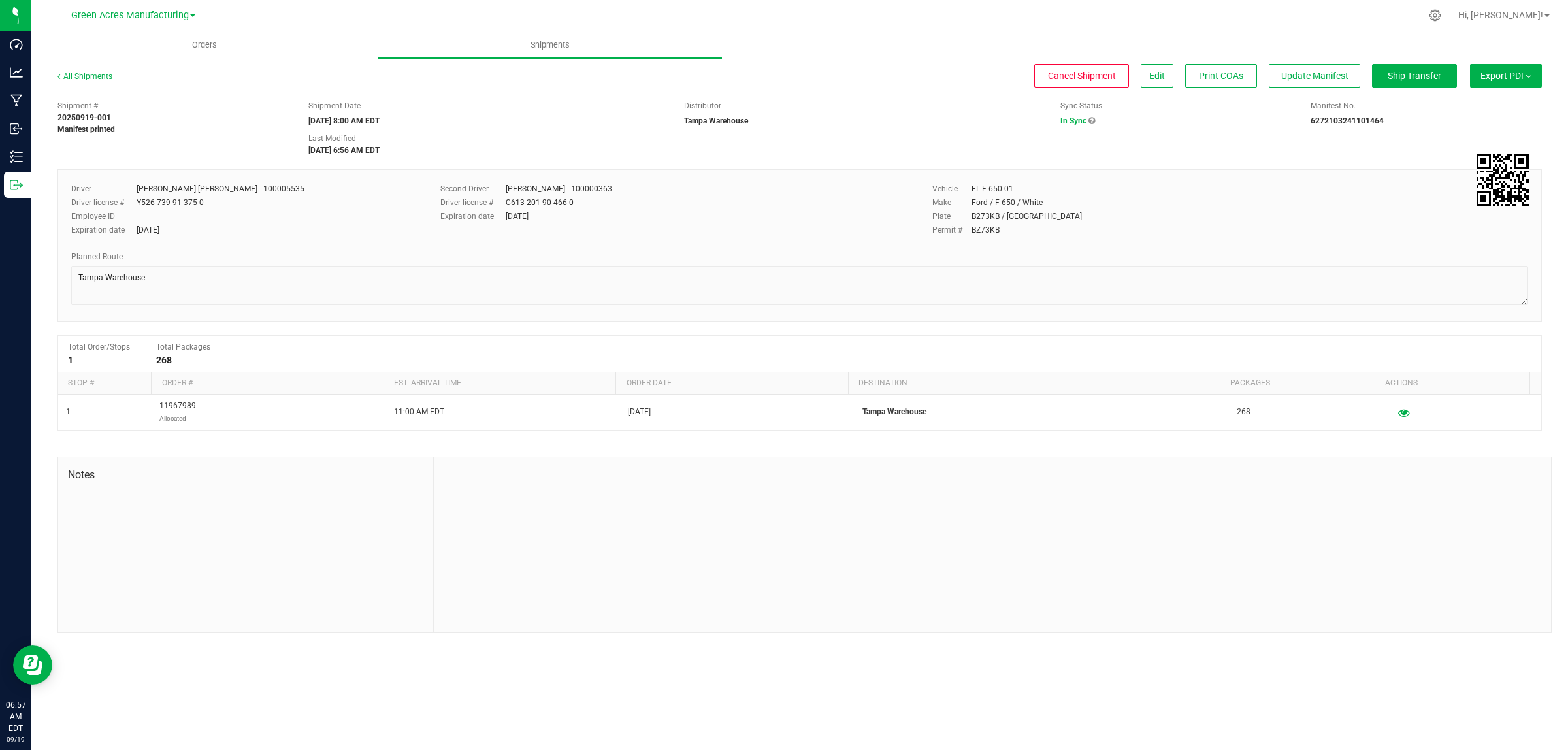
click at [1527, 75] on img at bounding box center [1529, 76] width 5 height 2
click at [1491, 131] on li "Manifest by Lot" at bounding box center [1502, 124] width 132 height 20
click at [1421, 78] on span "Ship Transfer" at bounding box center [1414, 76] width 54 height 11
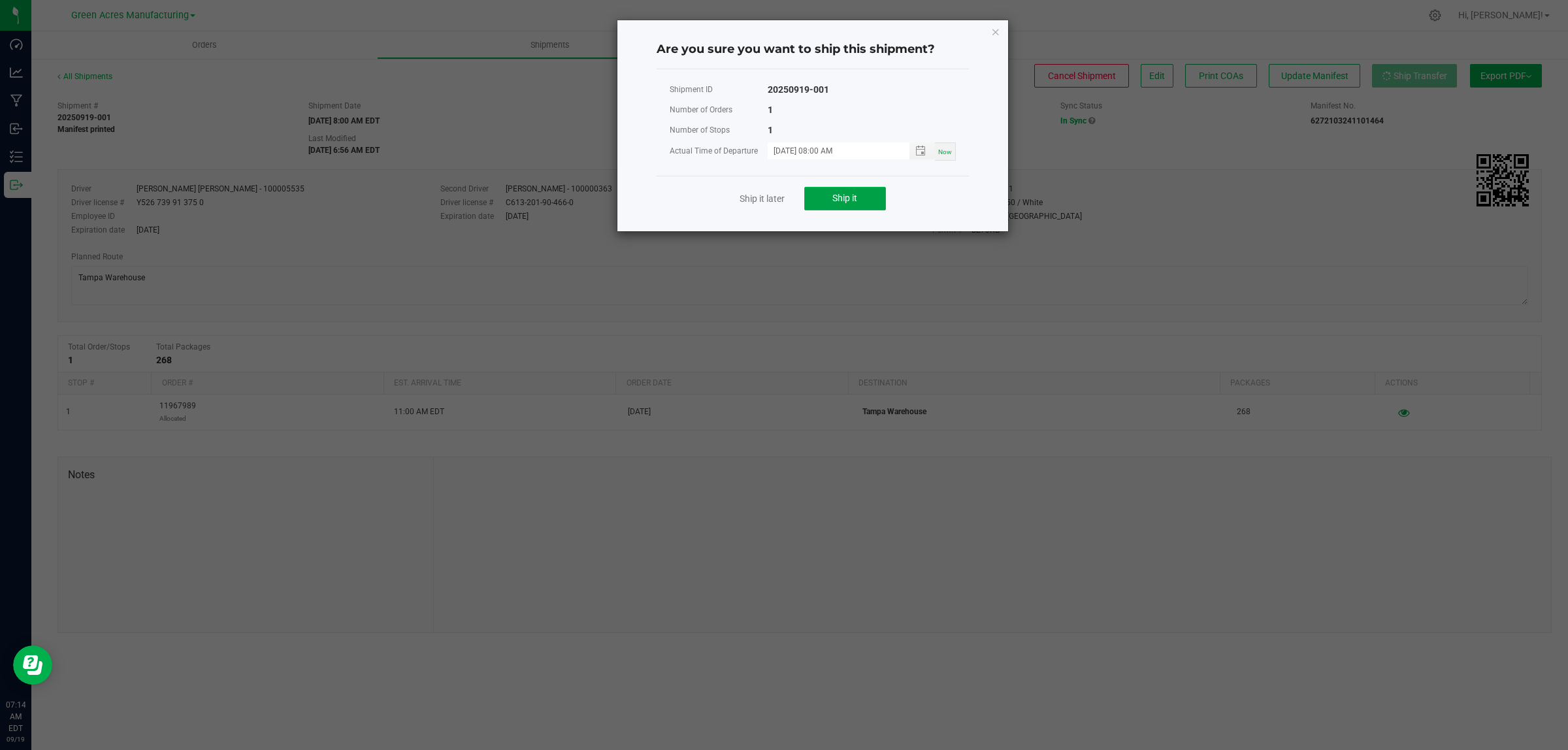
click at [874, 202] on button "Ship it" at bounding box center [845, 198] width 81 height 24
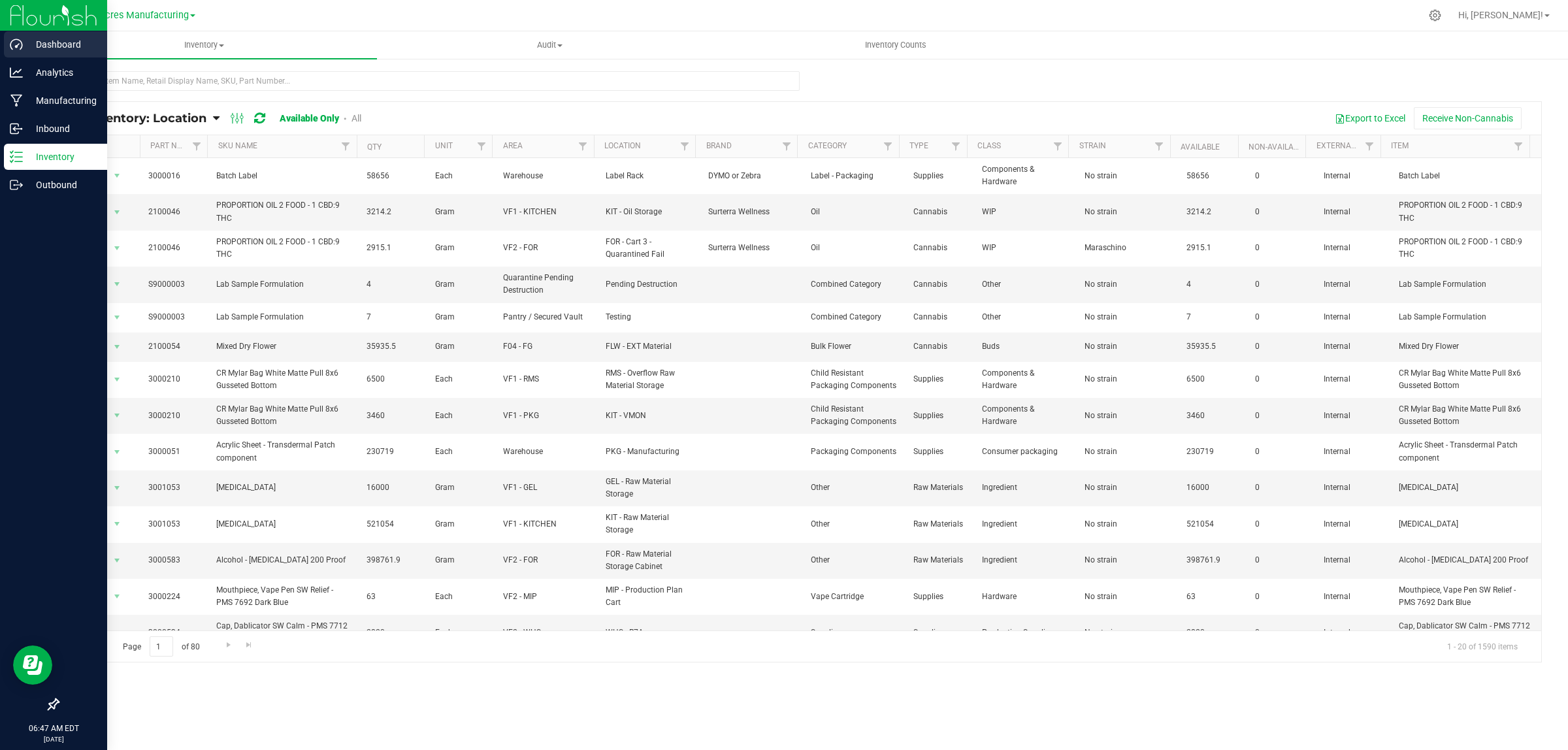
click at [42, 37] on p "Dashboard" at bounding box center [62, 44] width 78 height 15
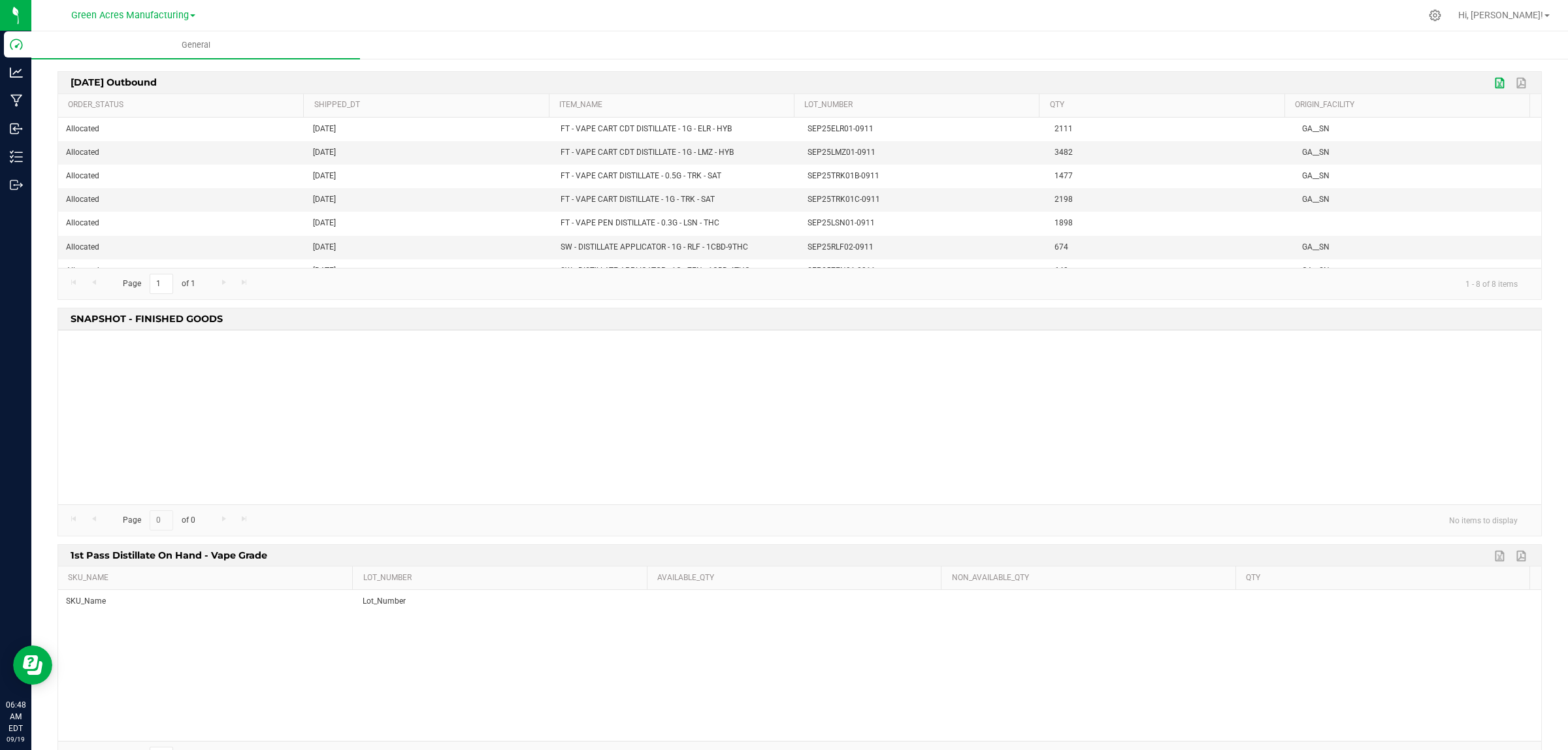
click at [1491, 86] on link "Export to Excel" at bounding box center [1501, 83] width 20 height 17
